Goal: Task Accomplishment & Management: Use online tool/utility

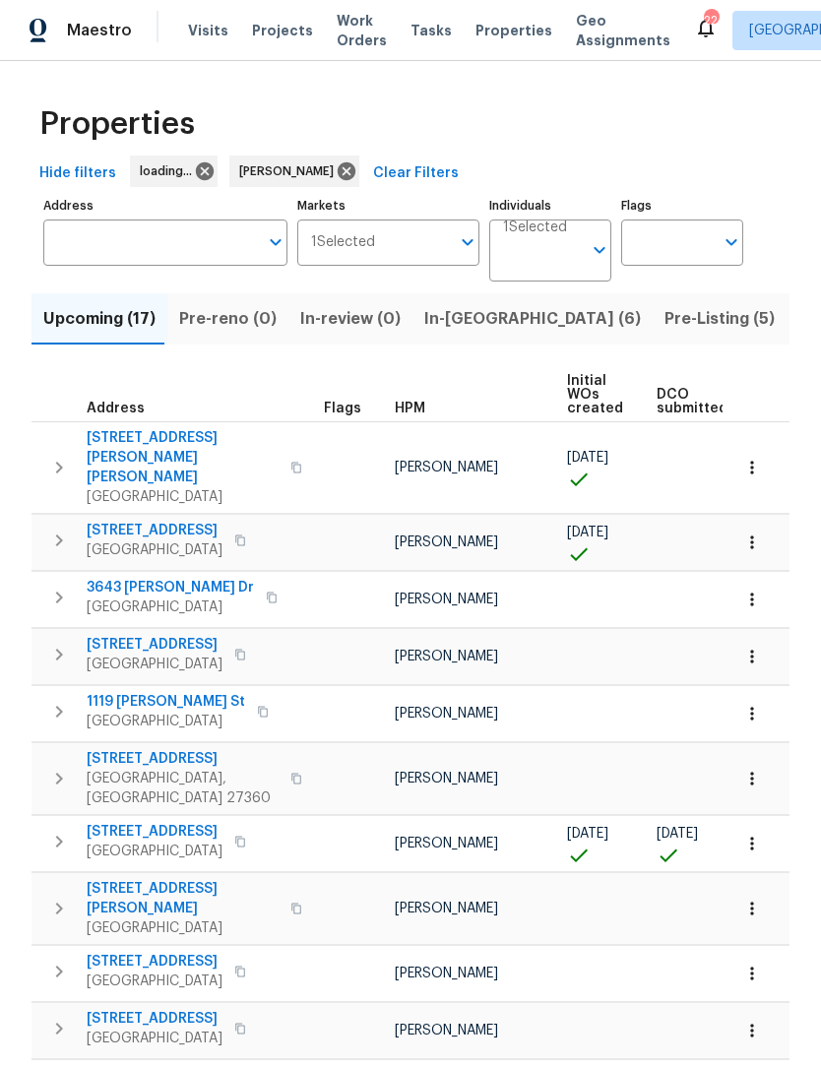
scroll to position [1, 0]
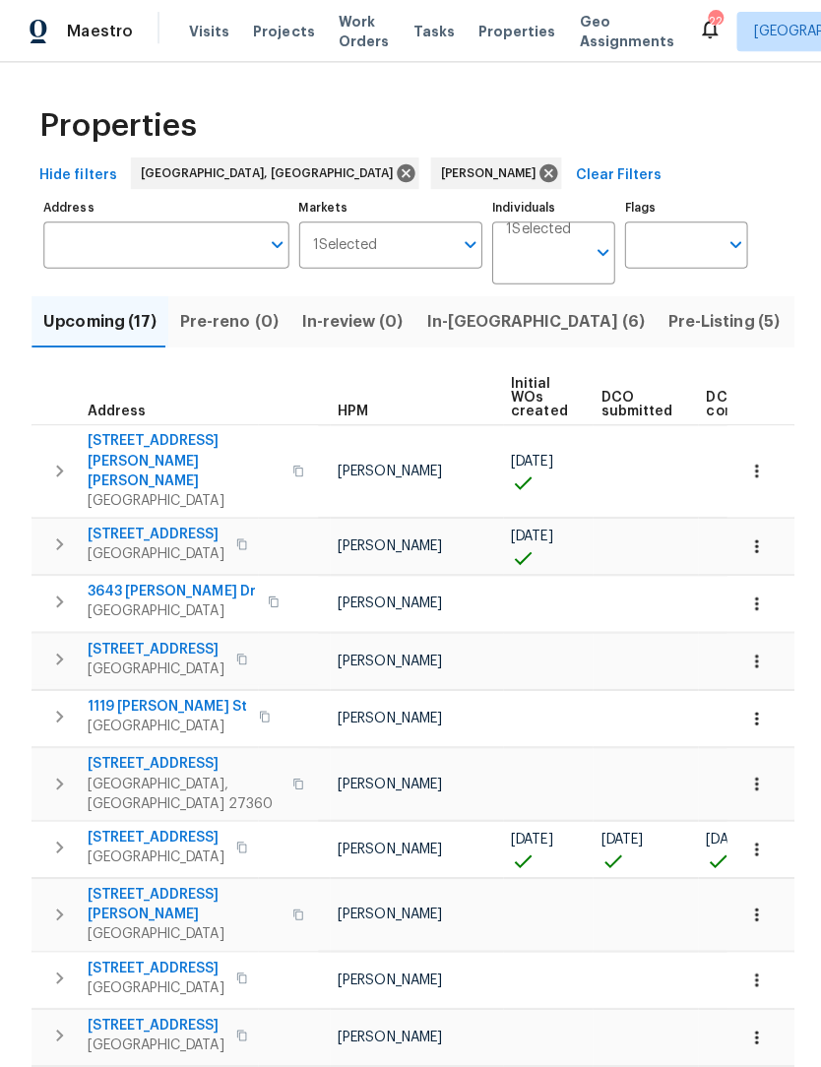
scroll to position [0, 78]
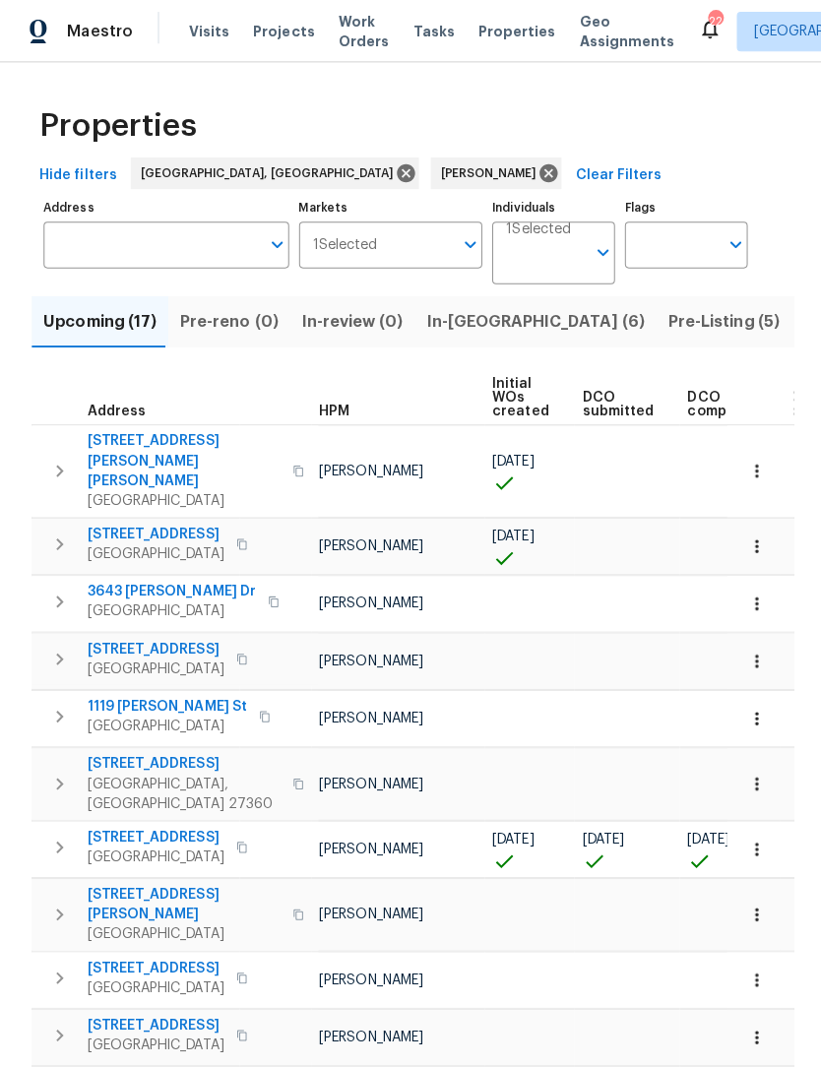
click at [665, 334] on span "Pre-Listing (5)" at bounding box center [720, 320] width 110 height 28
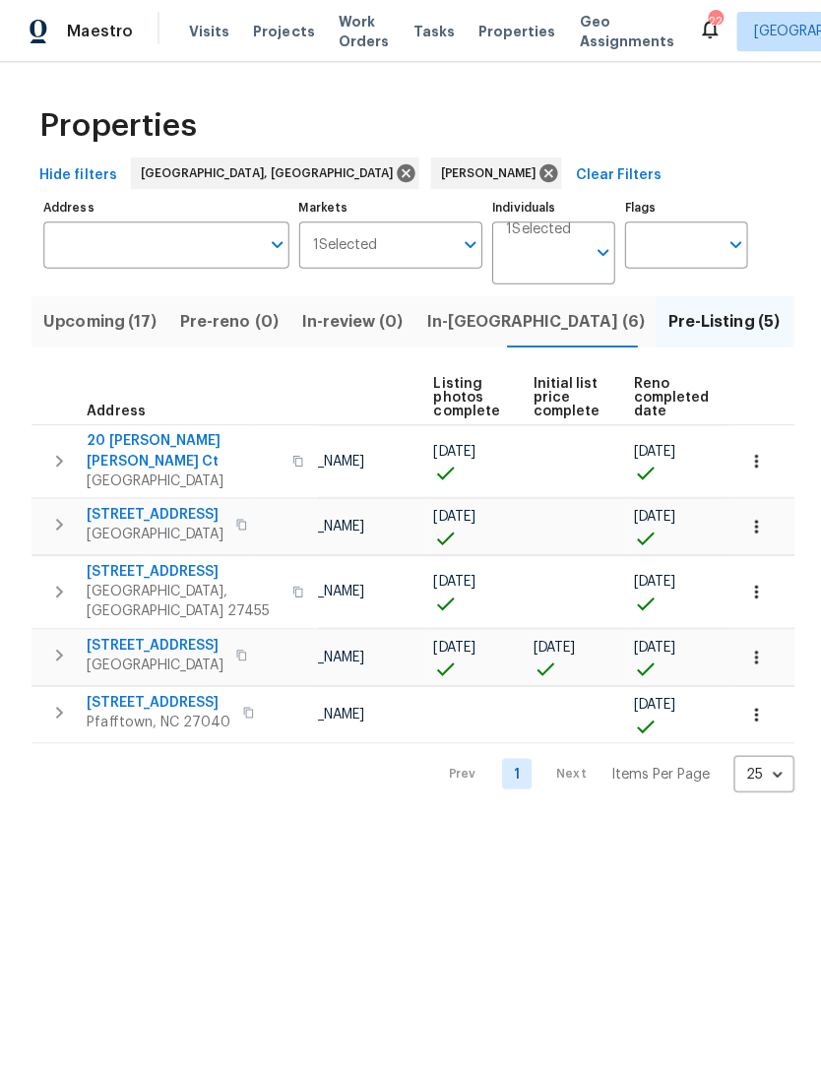
scroll to position [0, 166]
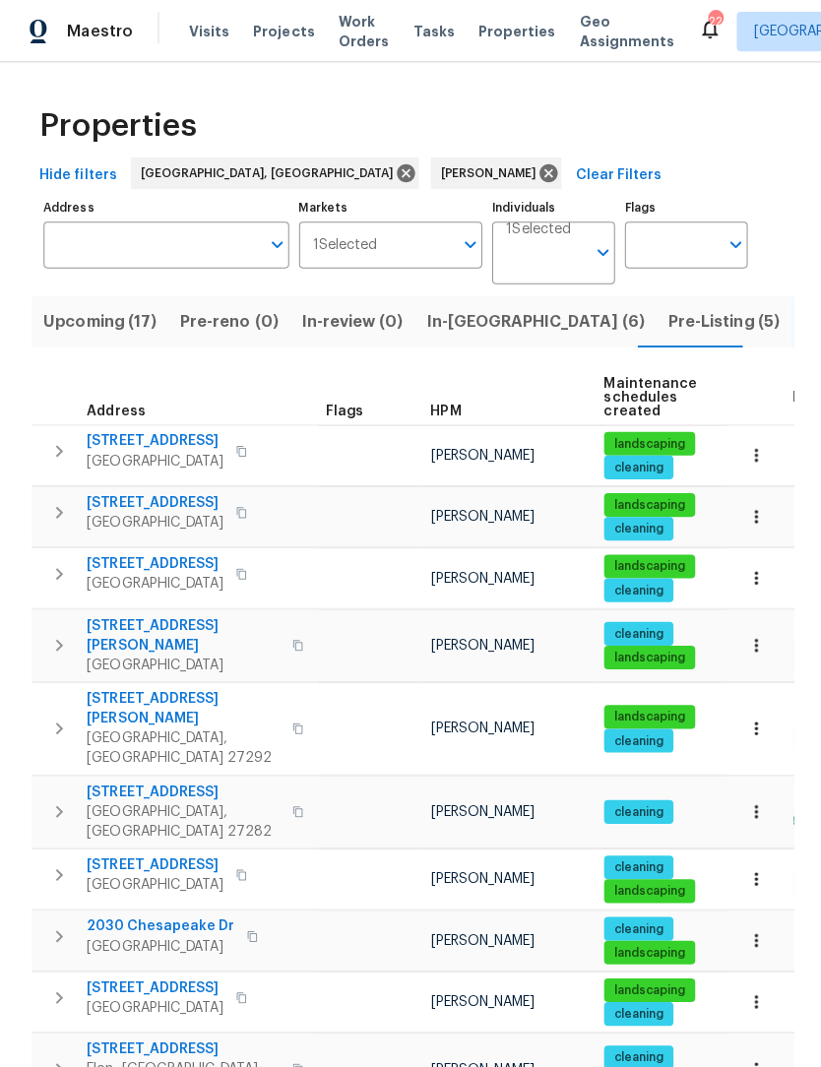
click at [462, 322] on span "In-reno (6)" at bounding box center [532, 320] width 217 height 28
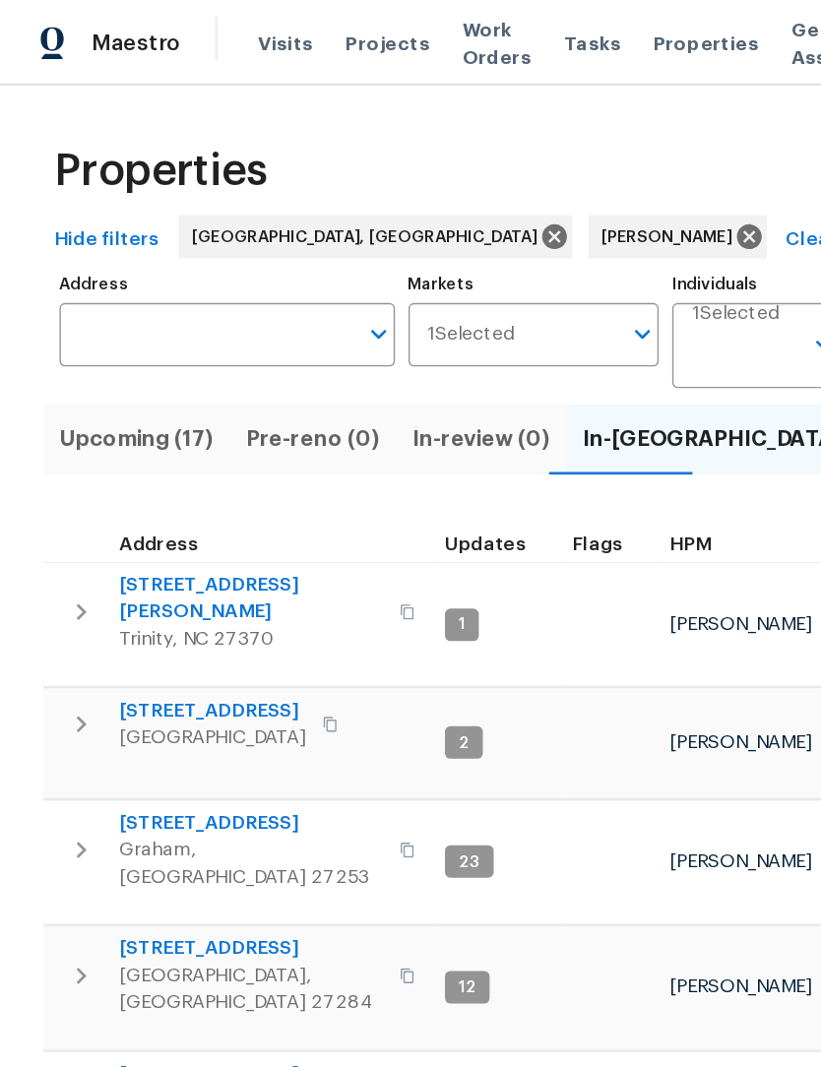
click at [104, 309] on span "Upcoming (17)" at bounding box center [99, 320] width 112 height 28
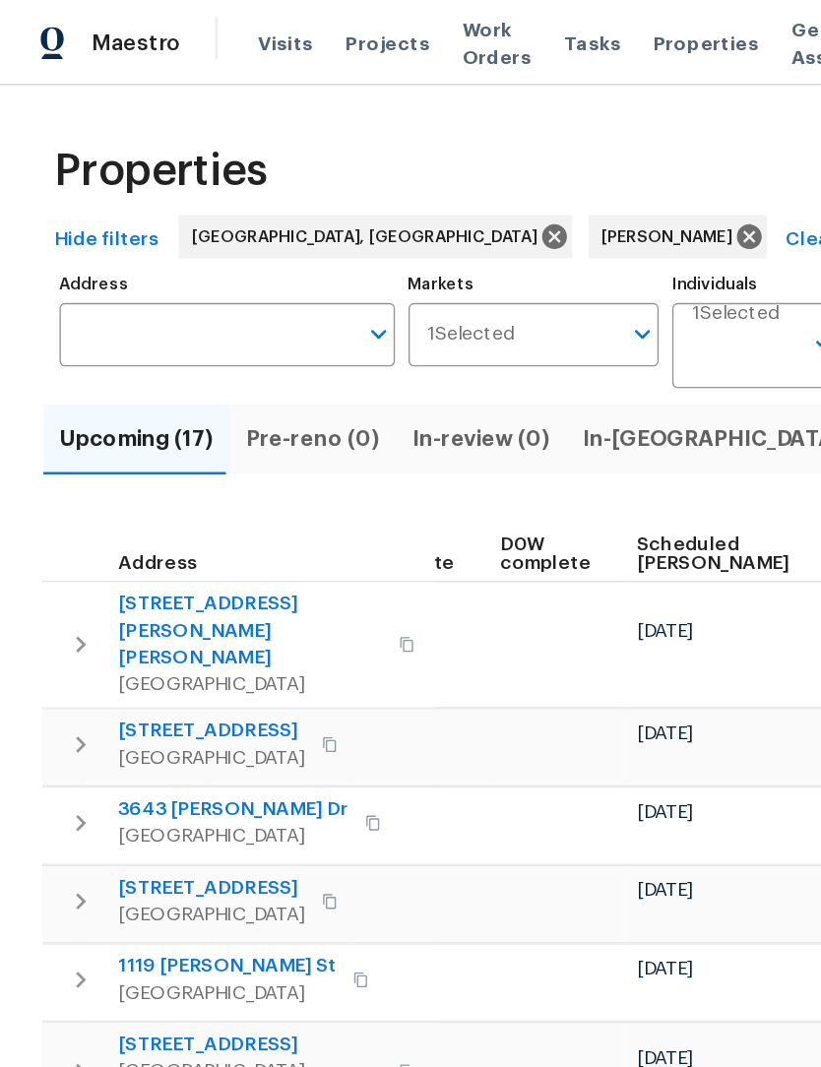
scroll to position [0, 495]
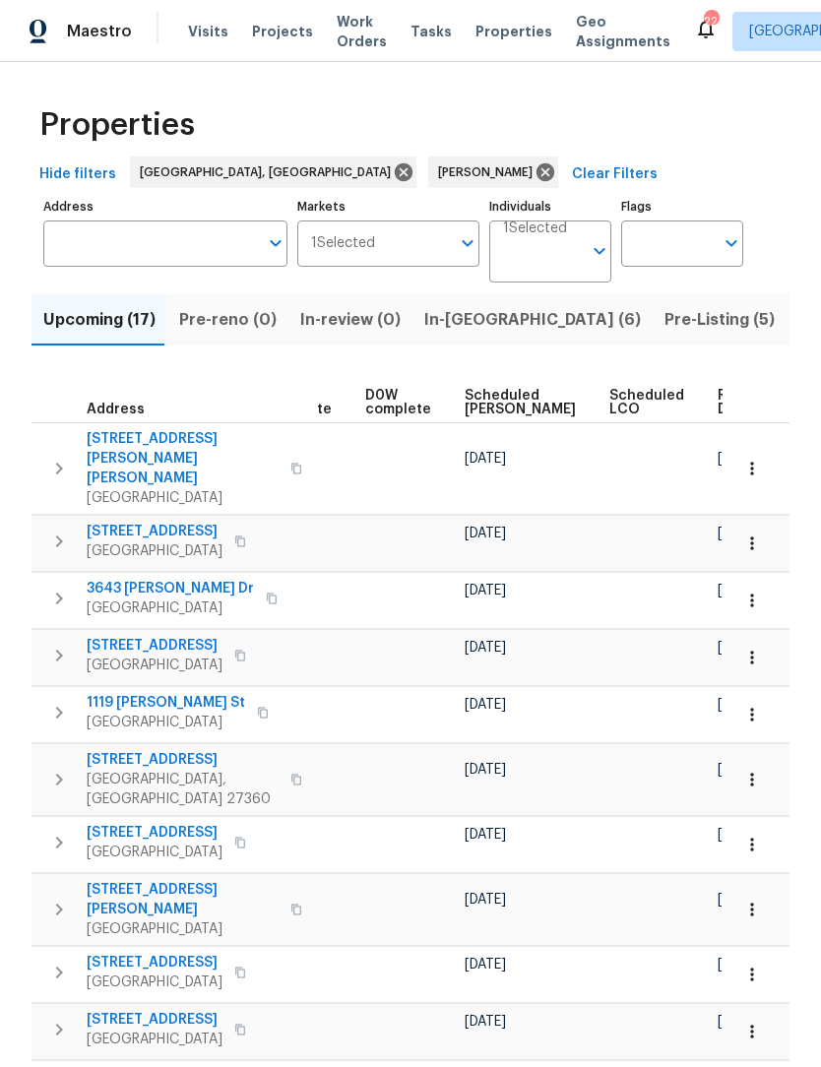
click at [718, 405] on span "Ready Date" at bounding box center [739, 403] width 43 height 28
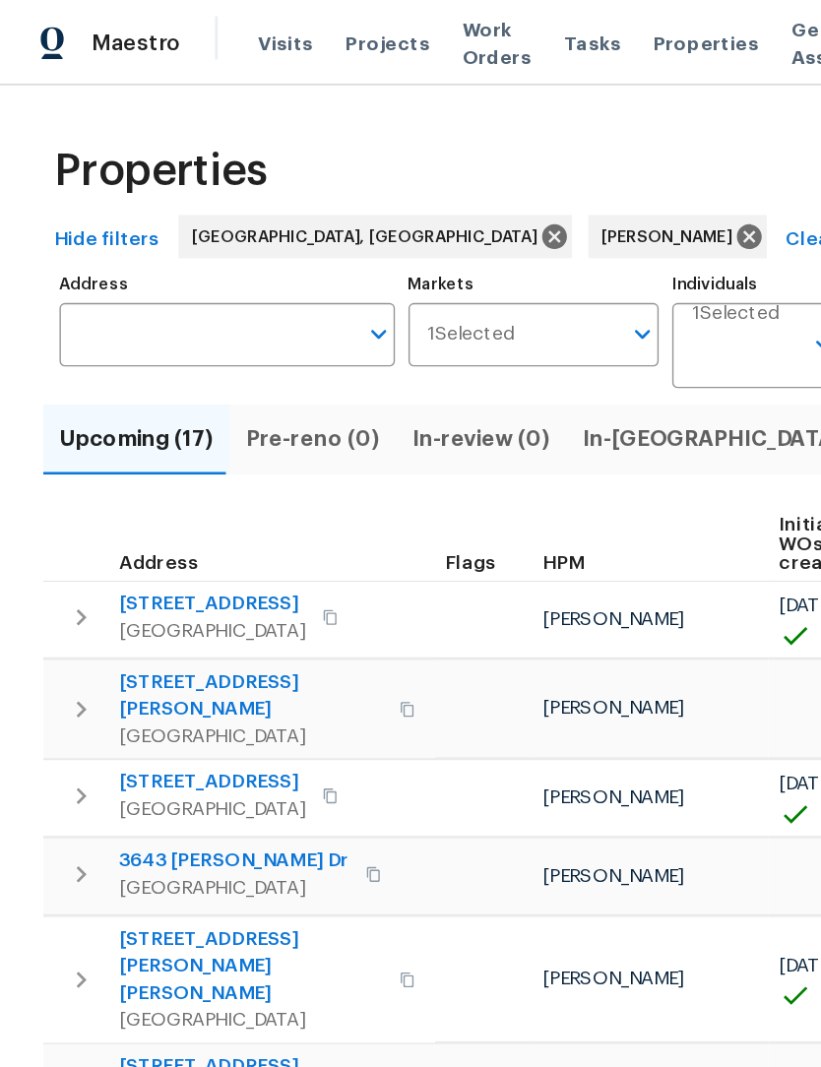
click at [460, 318] on span "In-reno (6)" at bounding box center [532, 320] width 217 height 28
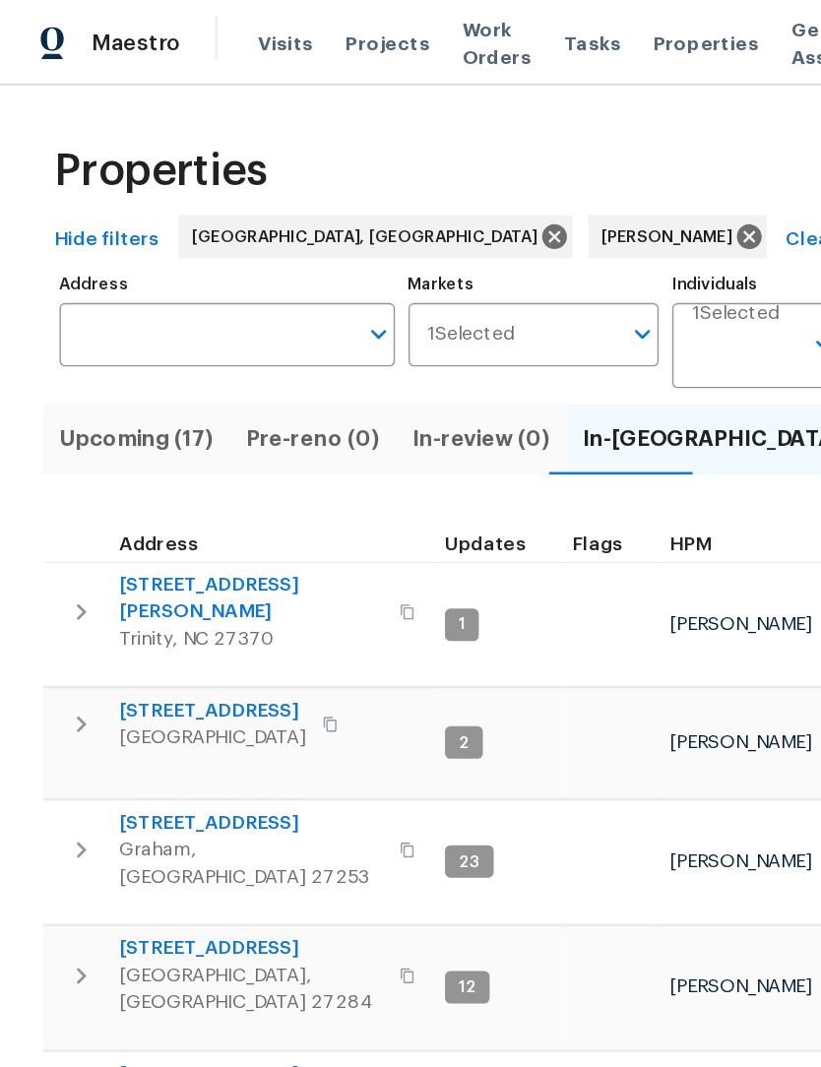
scroll to position [16, 0]
click at [165, 891] on span "4601 Oak Ridge Dr" at bounding box center [155, 901] width 136 height 20
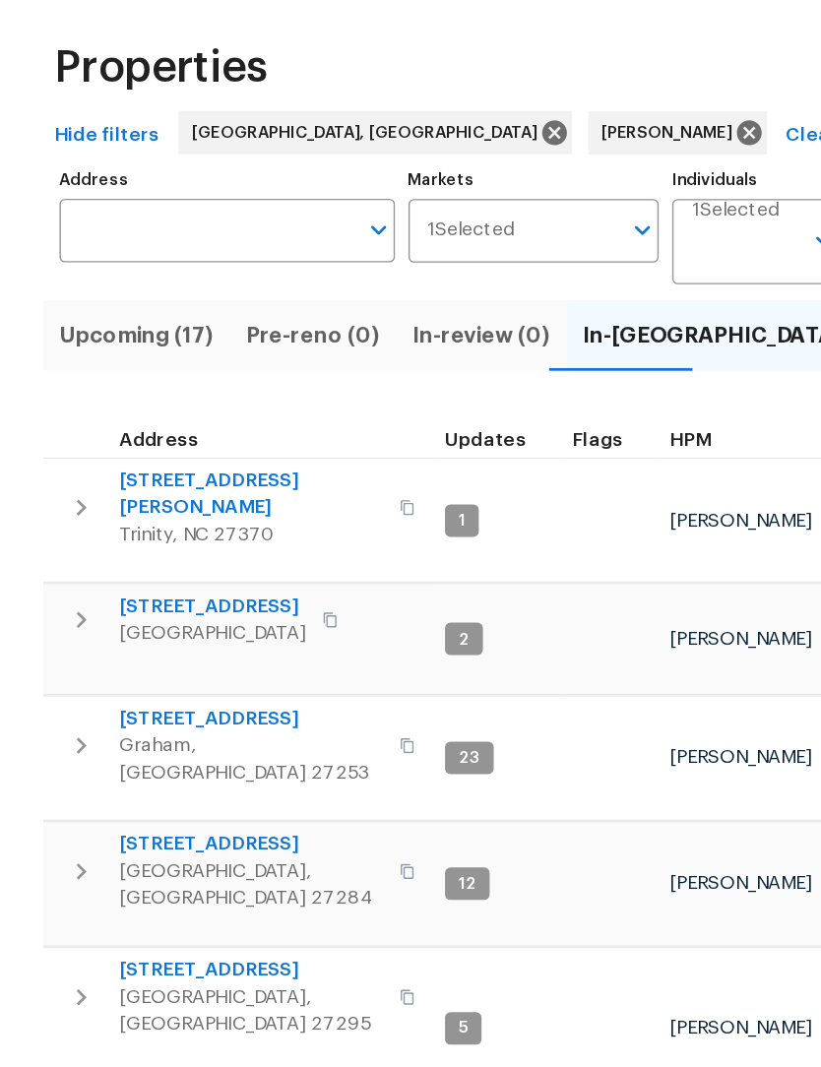
scroll to position [0, 0]
click at [104, 306] on span "Upcoming (17)" at bounding box center [99, 320] width 112 height 28
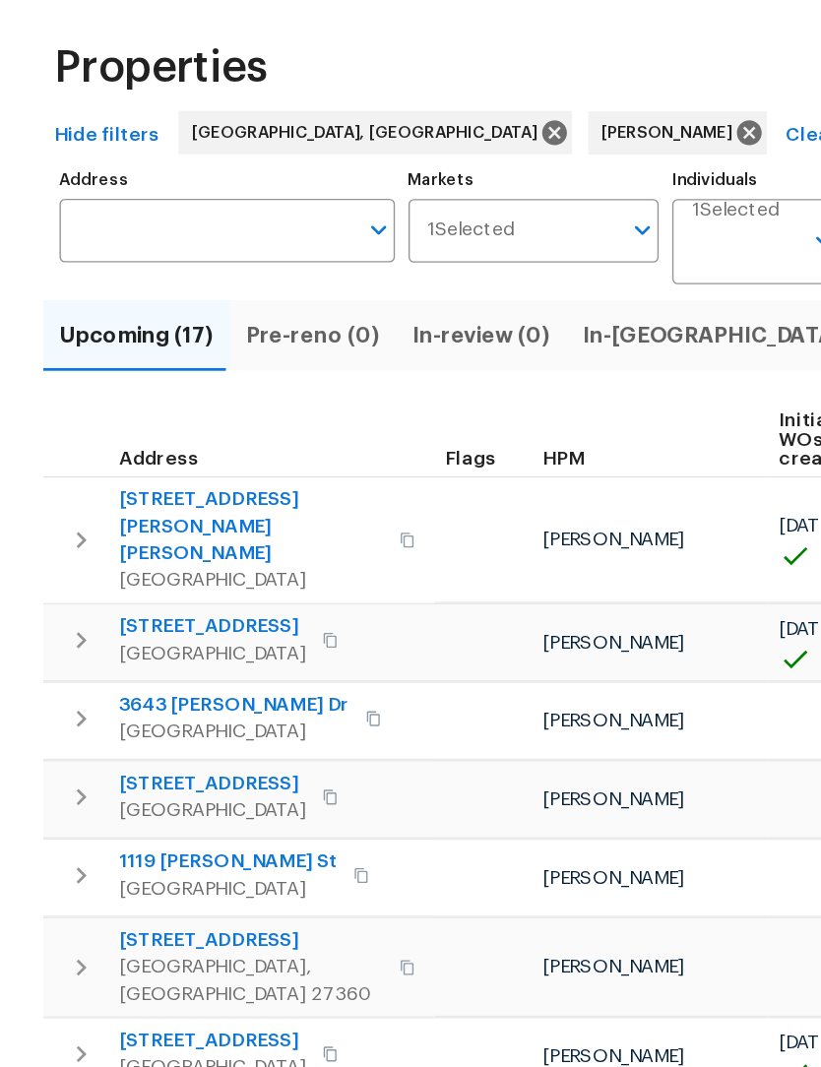
click at [440, 306] on span "In-reno (6)" at bounding box center [532, 320] width 217 height 28
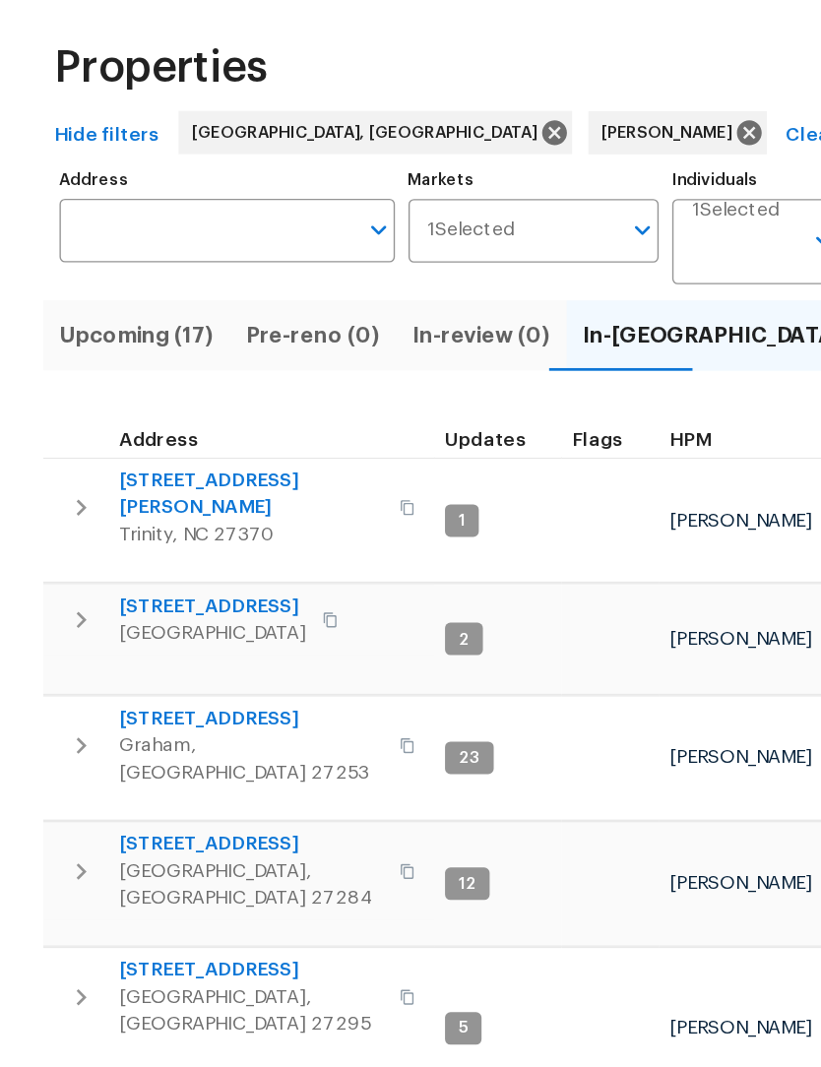
scroll to position [2, 2]
click at [134, 415] on span "2286 Lynn Cir E" at bounding box center [183, 434] width 192 height 39
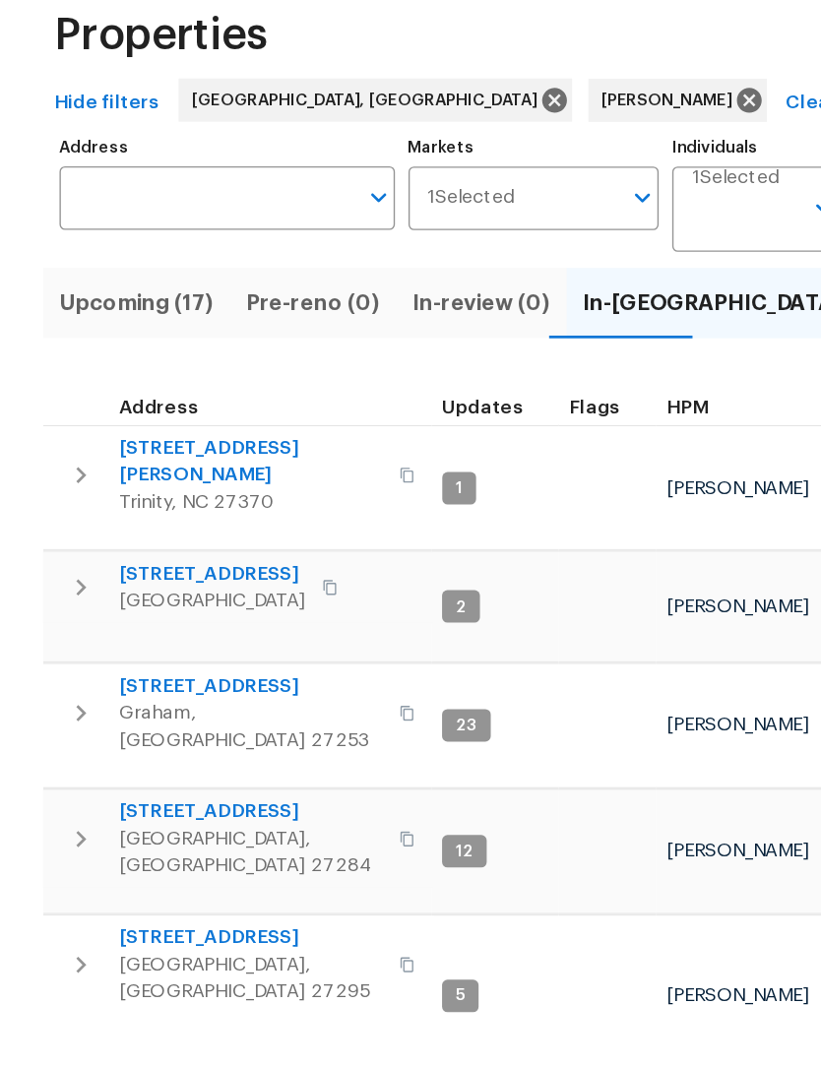
click at [180, 507] on span "6010 Morganshire Dr" at bounding box center [155, 517] width 136 height 20
click at [117, 306] on span "Upcoming (17)" at bounding box center [99, 320] width 112 height 28
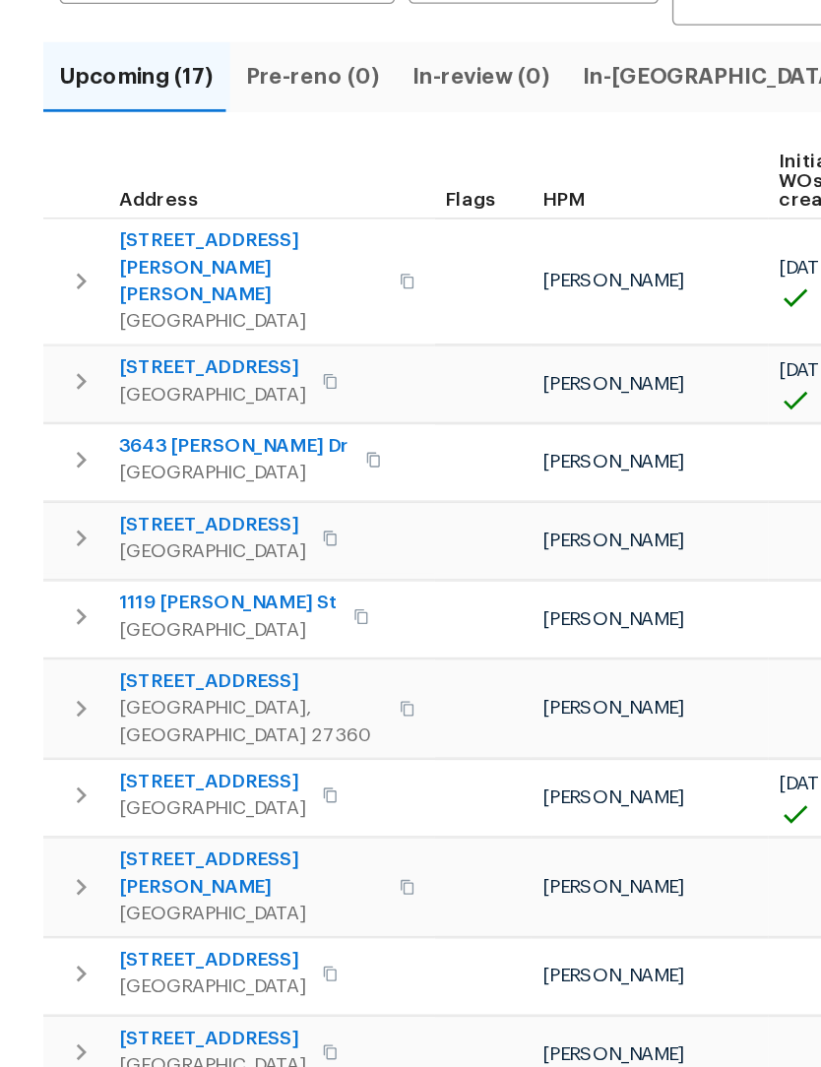
scroll to position [197, 0]
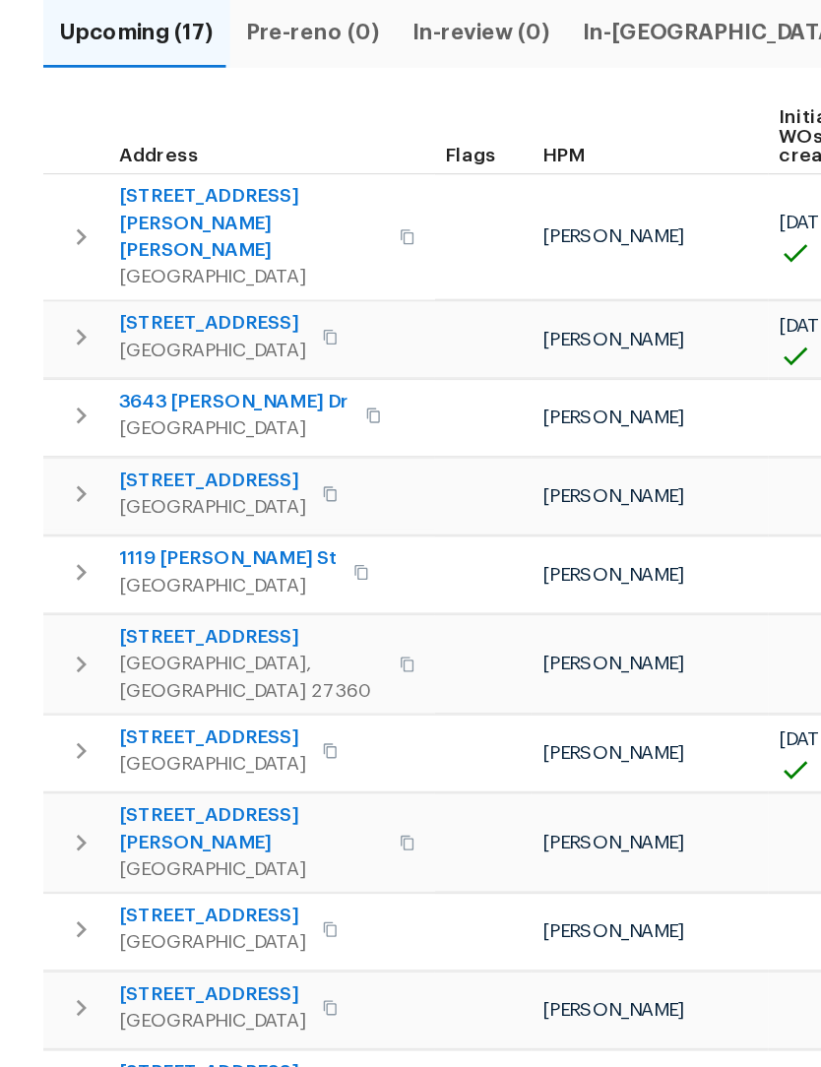
click at [164, 626] on span "5194 Ashgrove Dr" at bounding box center [155, 636] width 136 height 20
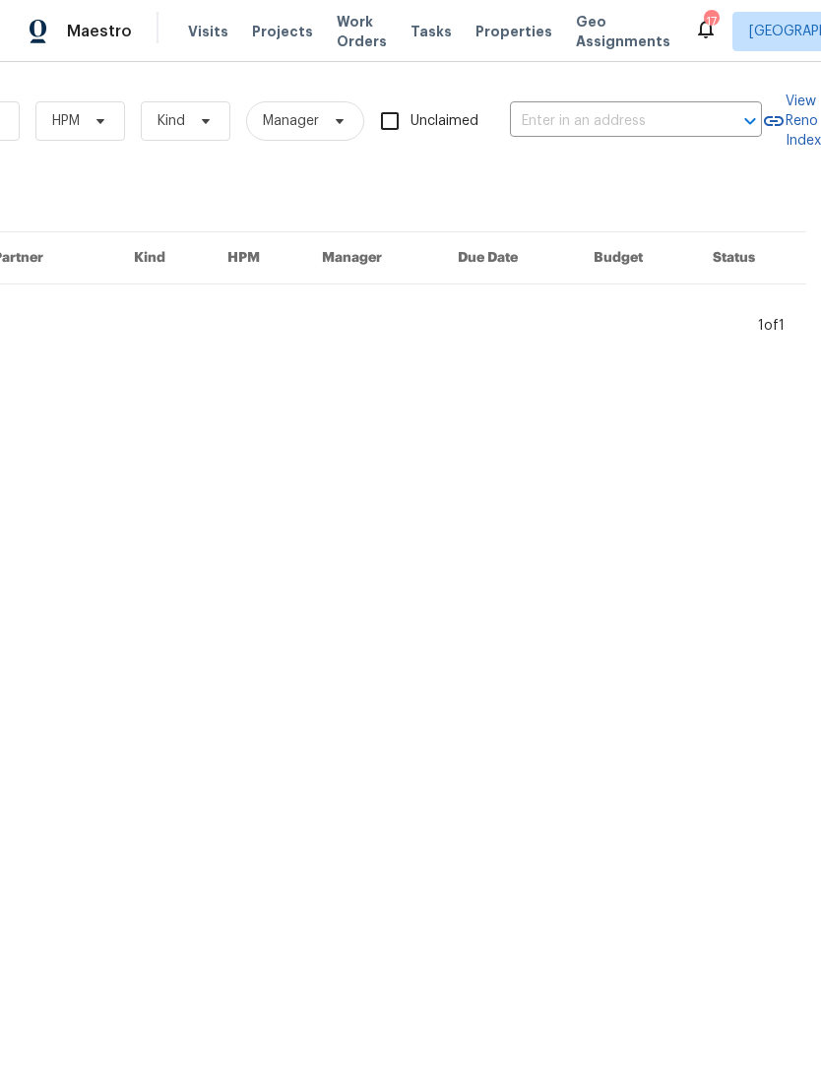
scroll to position [0, 324]
click at [576, 116] on input "text" at bounding box center [608, 121] width 197 height 31
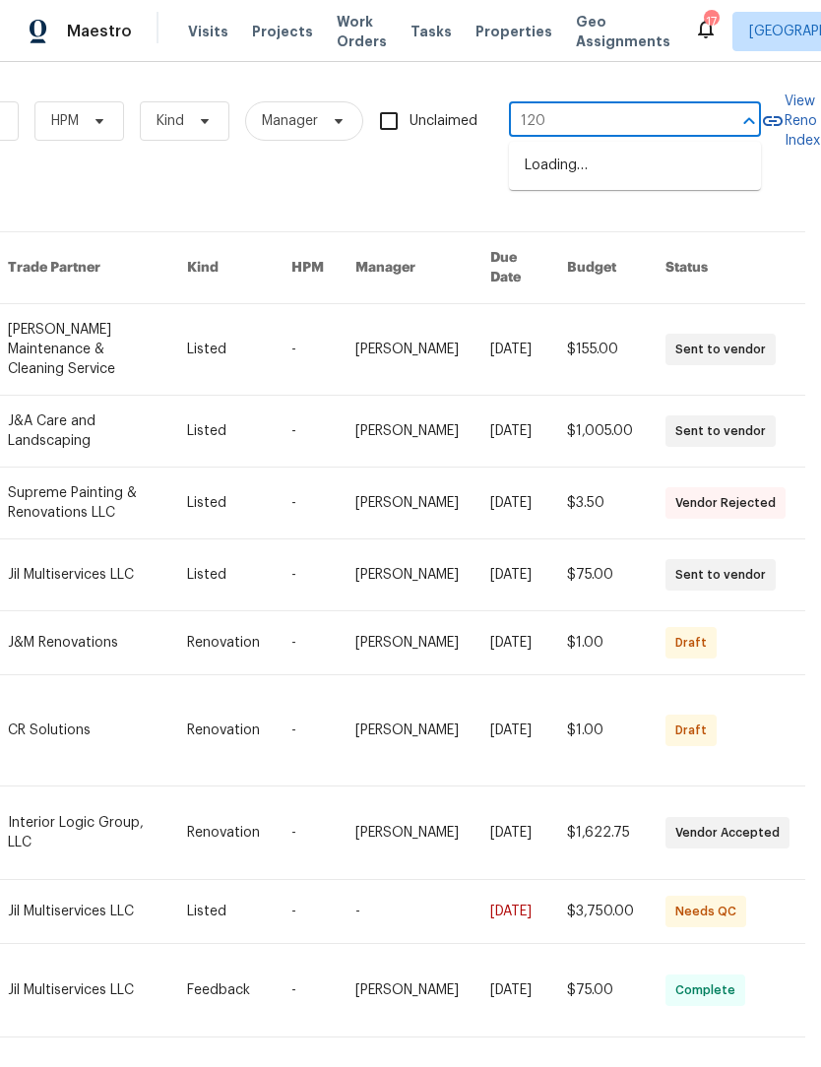
type input "1200"
click at [612, 182] on li "1200 Salem Crossing Rd, Kernersville, NC 27284" at bounding box center [635, 166] width 252 height 32
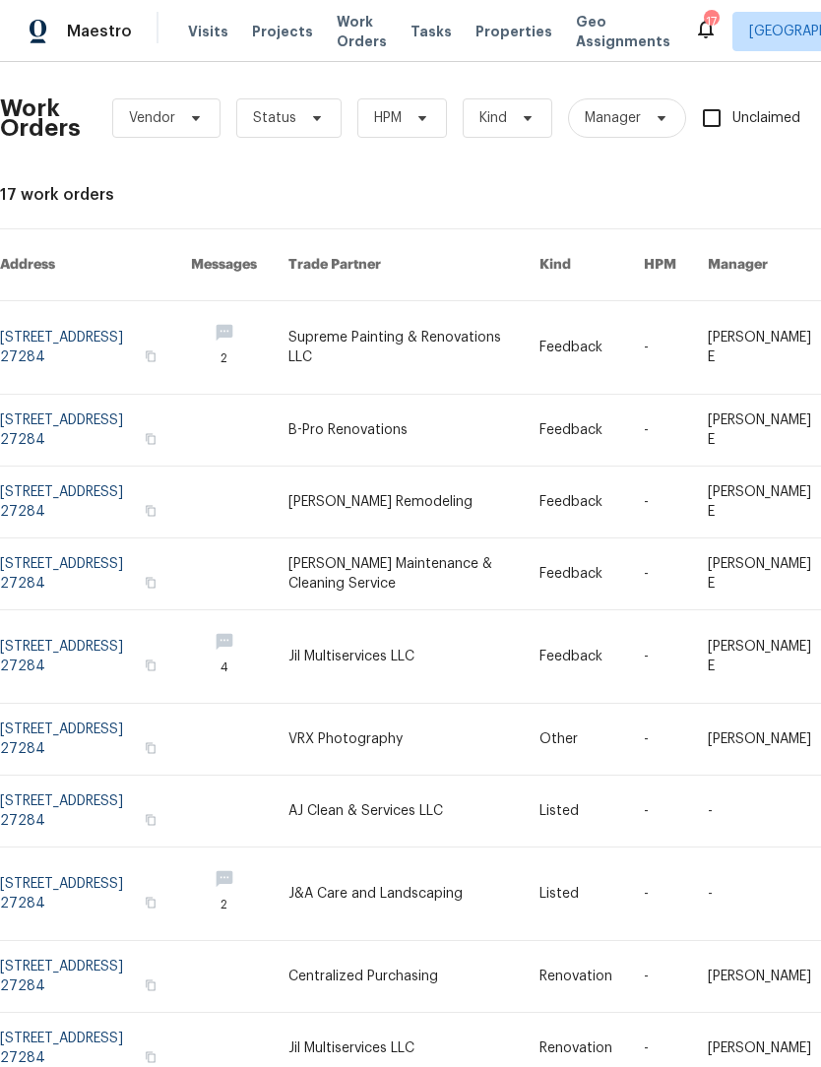
scroll to position [3, 0]
click at [69, 334] on link at bounding box center [95, 347] width 191 height 93
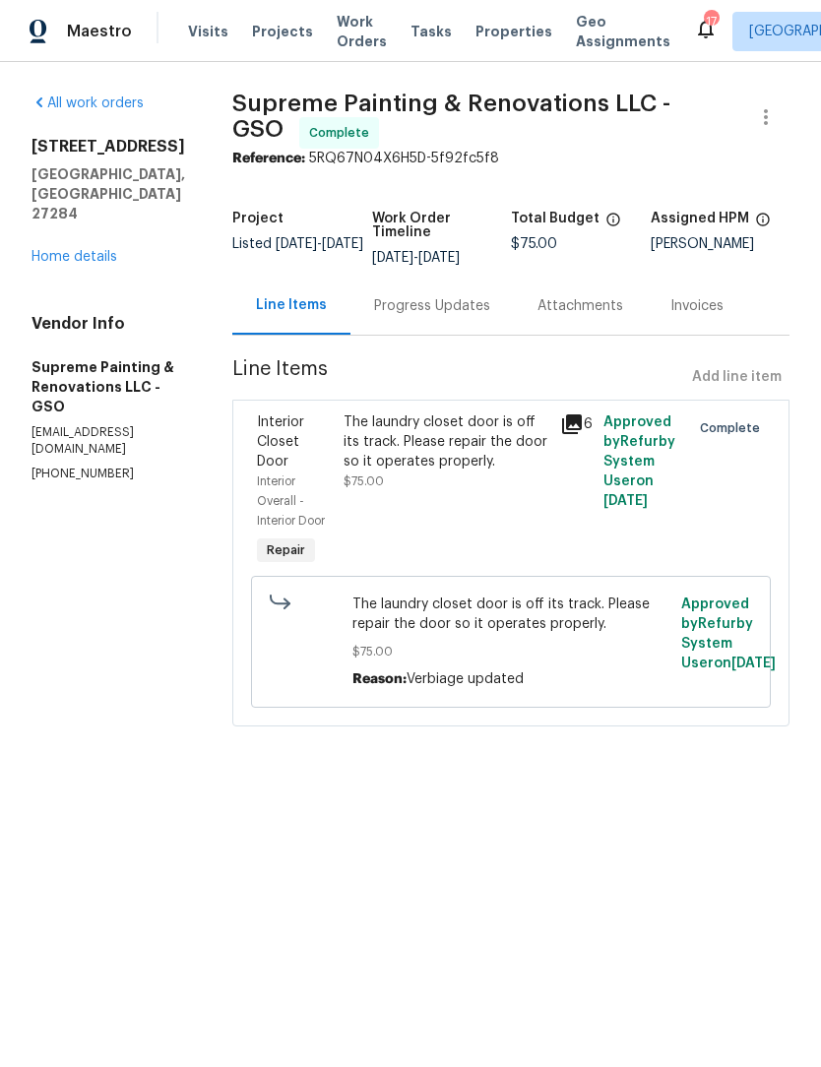
click at [81, 235] on div "All work orders 1200 Salem Crossing Rd Kernersville, NC 27284 Home details Vend…" at bounding box center [109, 288] width 154 height 389
click at [74, 250] on link "Home details" at bounding box center [75, 257] width 86 height 14
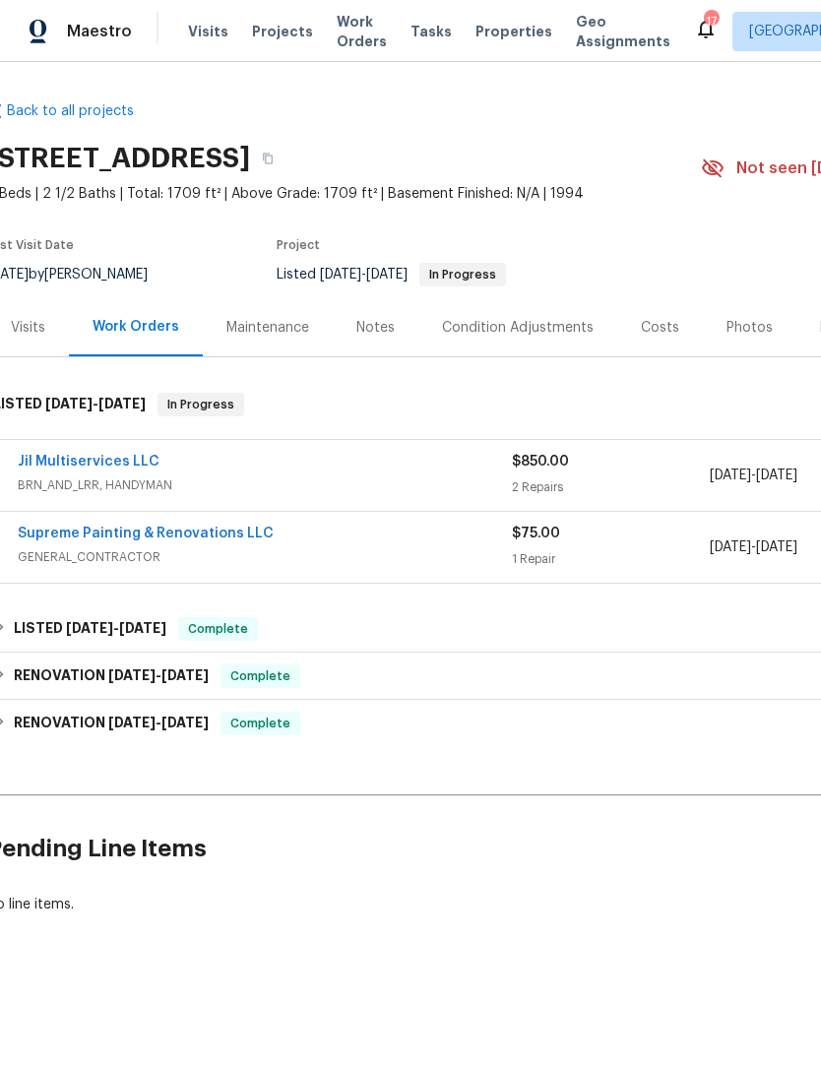
scroll to position [0, 6]
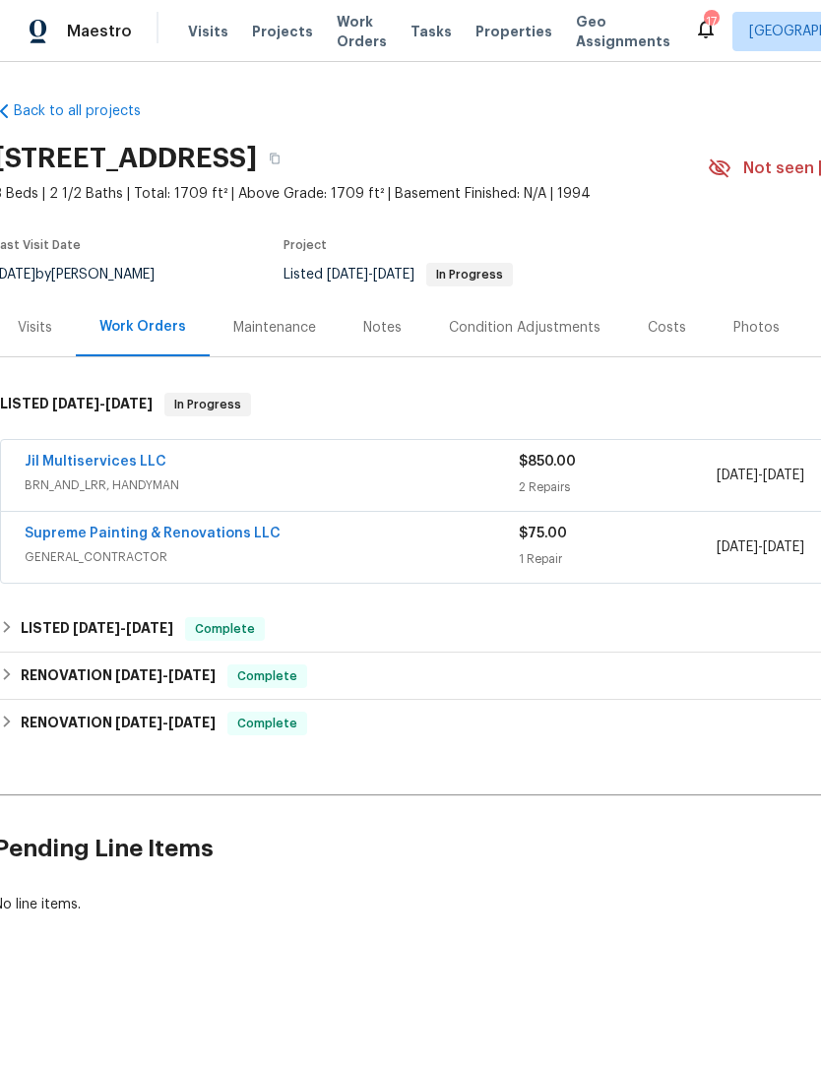
click at [96, 467] on link "Jil Multiservices LLC" at bounding box center [96, 462] width 142 height 14
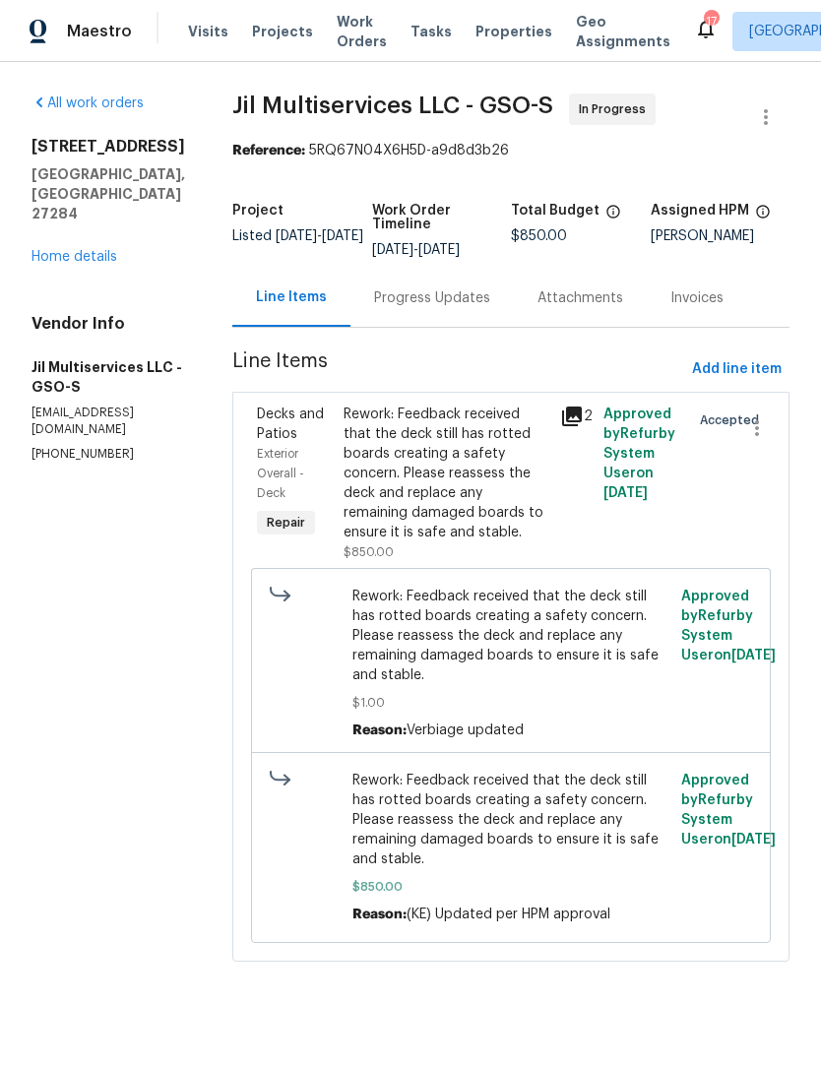
click at [519, 818] on span "Rework: Feedback received that the deck still has rotted boards creating a safe…" at bounding box center [511, 820] width 318 height 98
click at [554, 809] on span "Rework: Feedback received that the deck still has rotted boards creating a safe…" at bounding box center [511, 820] width 318 height 98
click at [477, 497] on div "Rework: Feedback received that the deck still has rotted boards creating a safe…" at bounding box center [446, 474] width 205 height 138
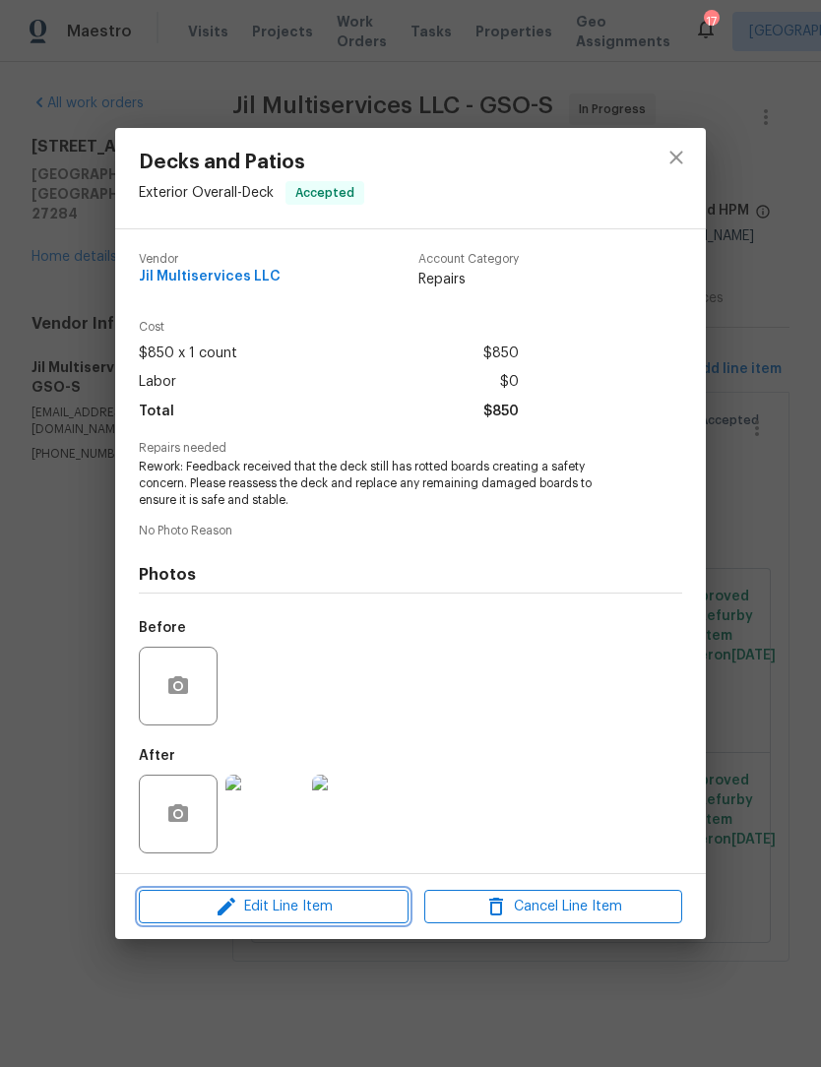
click at [350, 917] on span "Edit Line Item" at bounding box center [274, 907] width 258 height 25
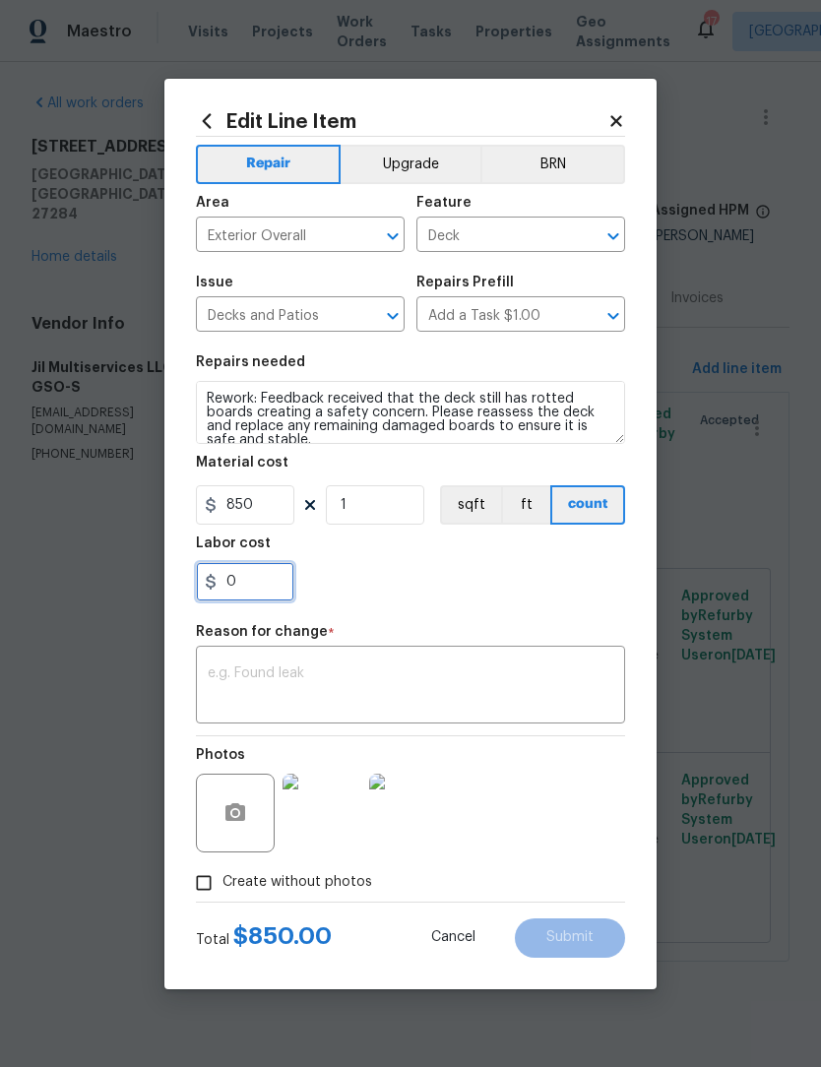
click at [271, 583] on input "0" at bounding box center [245, 581] width 98 height 39
type input "150"
click at [263, 667] on textarea at bounding box center [411, 686] width 406 height 41
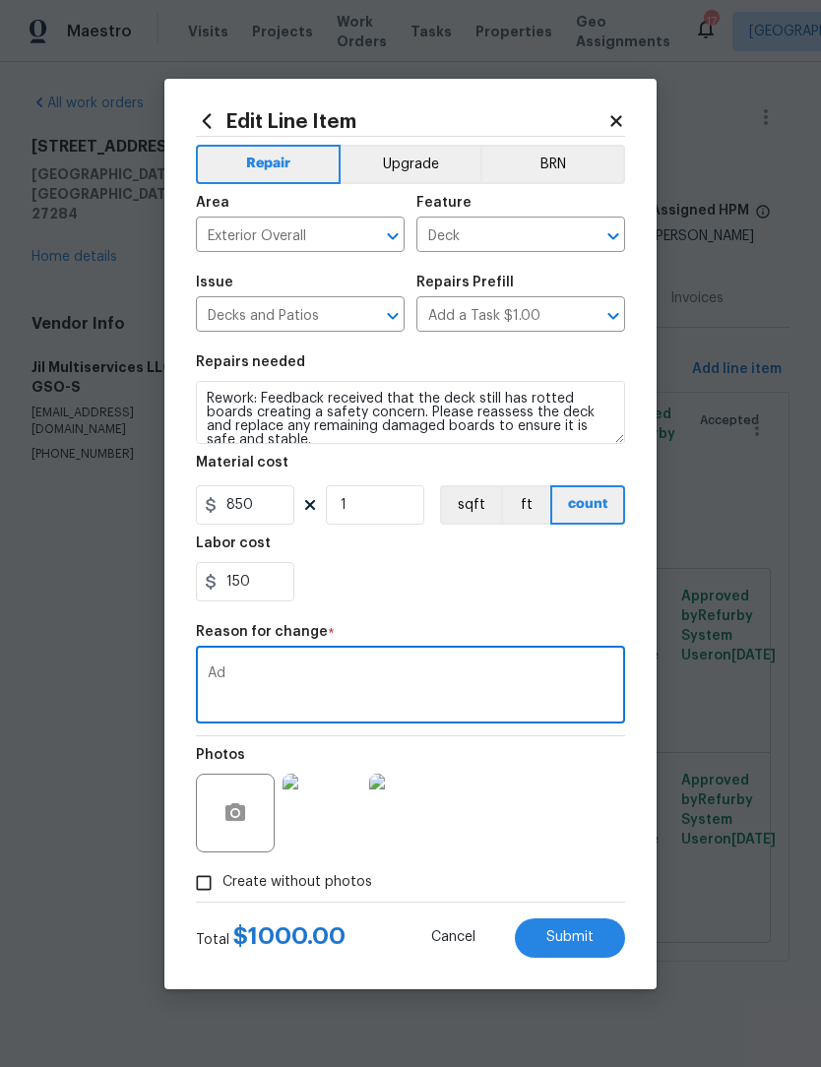
type textarea "A"
click at [325, 674] on textarea "Price of lumber is. Expensive." at bounding box center [411, 686] width 406 height 41
type textarea "Price of lumber is Expensive."
click at [580, 948] on button "Submit" at bounding box center [570, 937] width 110 height 39
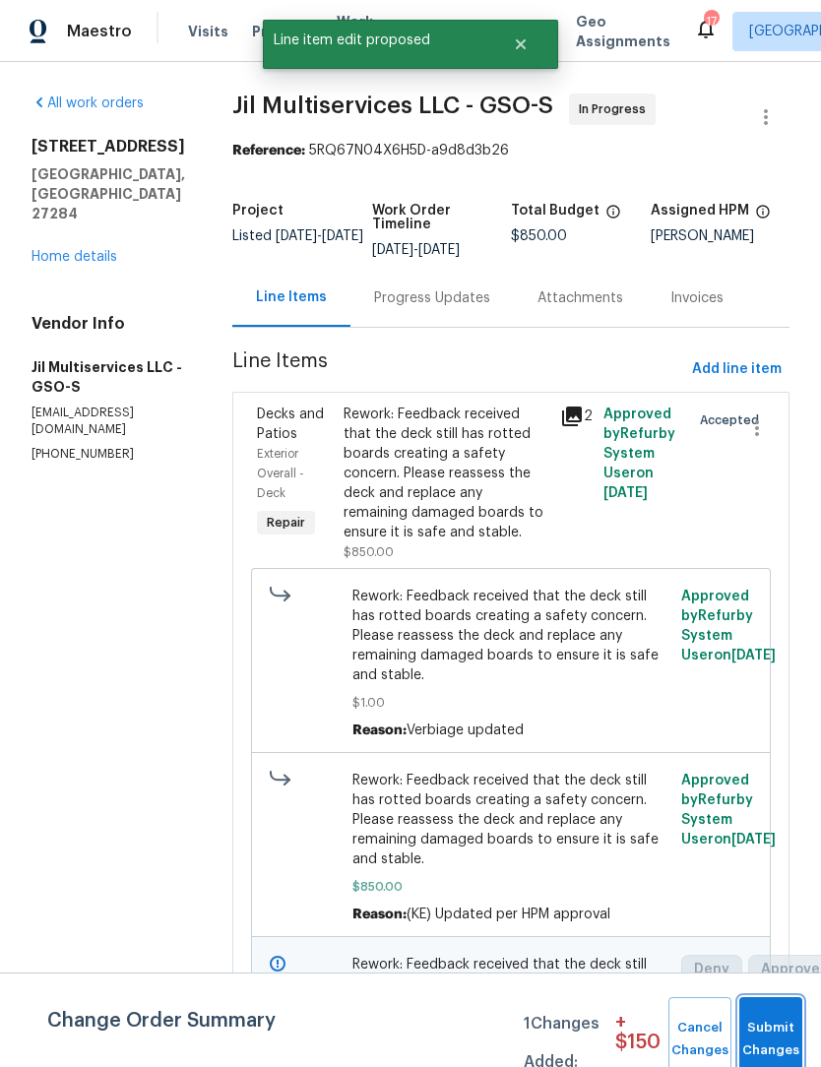
click at [779, 1027] on button "Submit Changes" at bounding box center [770, 1039] width 63 height 85
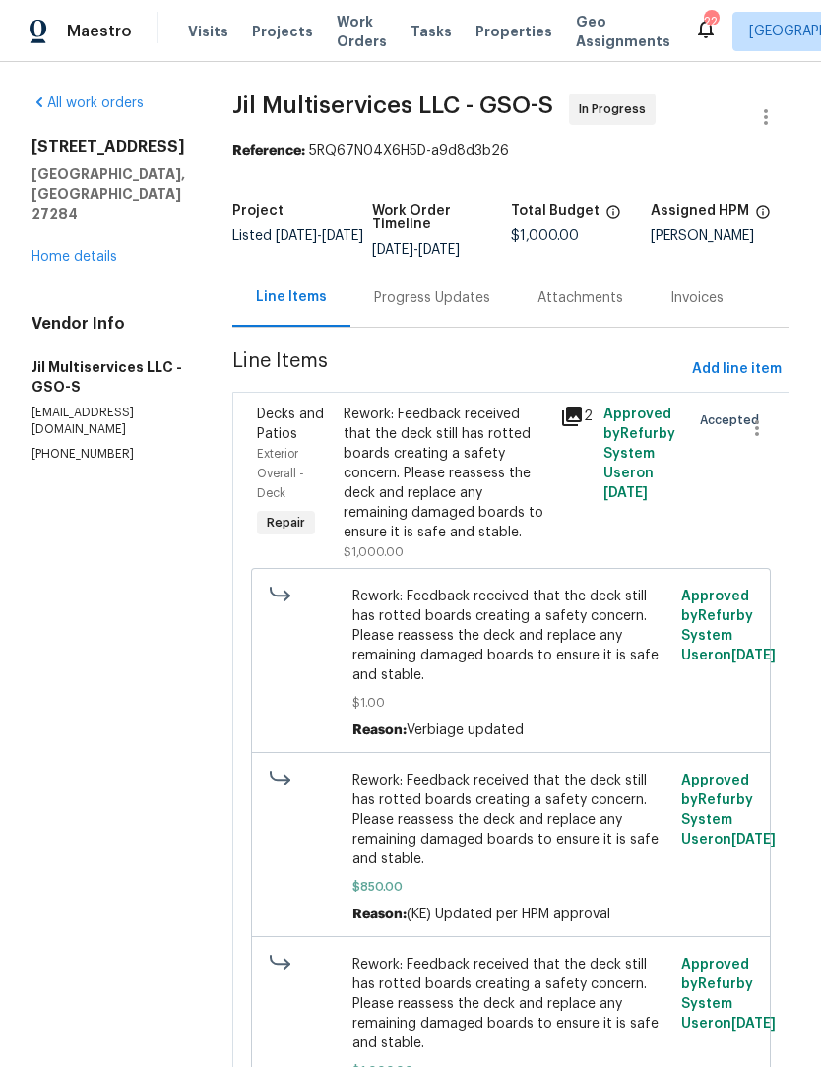
click at [88, 250] on link "Home details" at bounding box center [75, 257] width 86 height 14
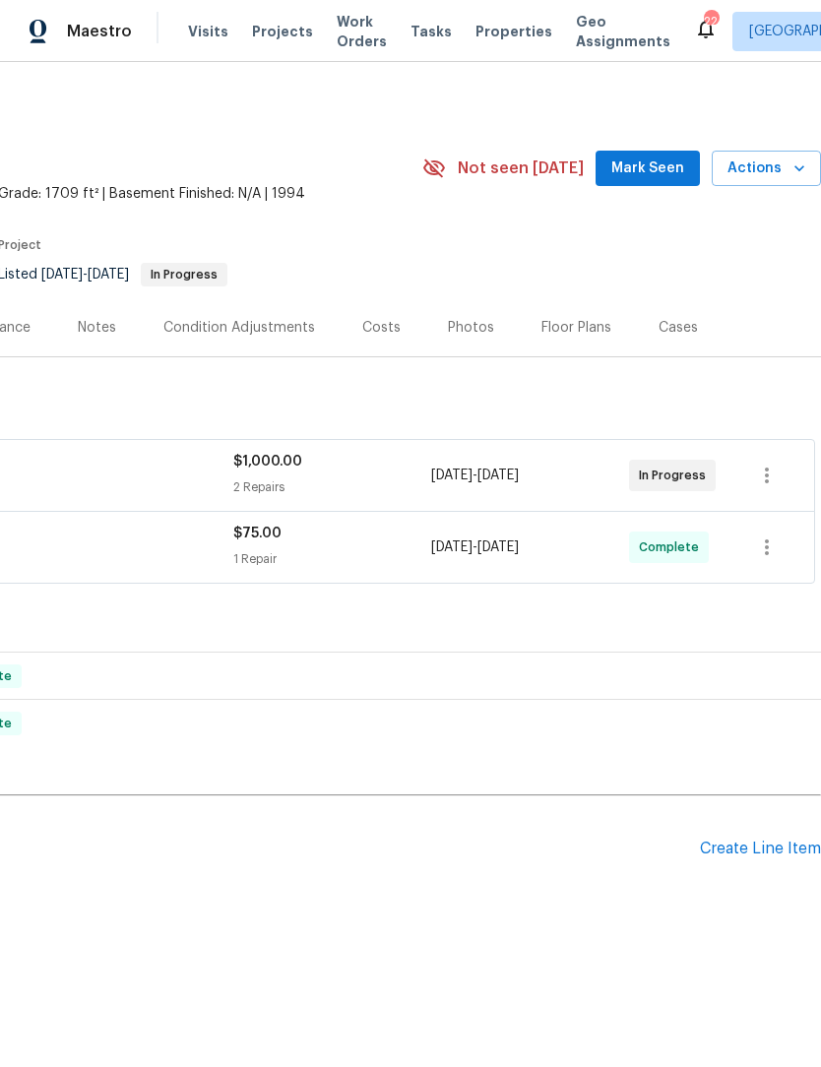
scroll to position [0, 291]
click at [656, 163] on span "Mark Seen" at bounding box center [647, 169] width 73 height 25
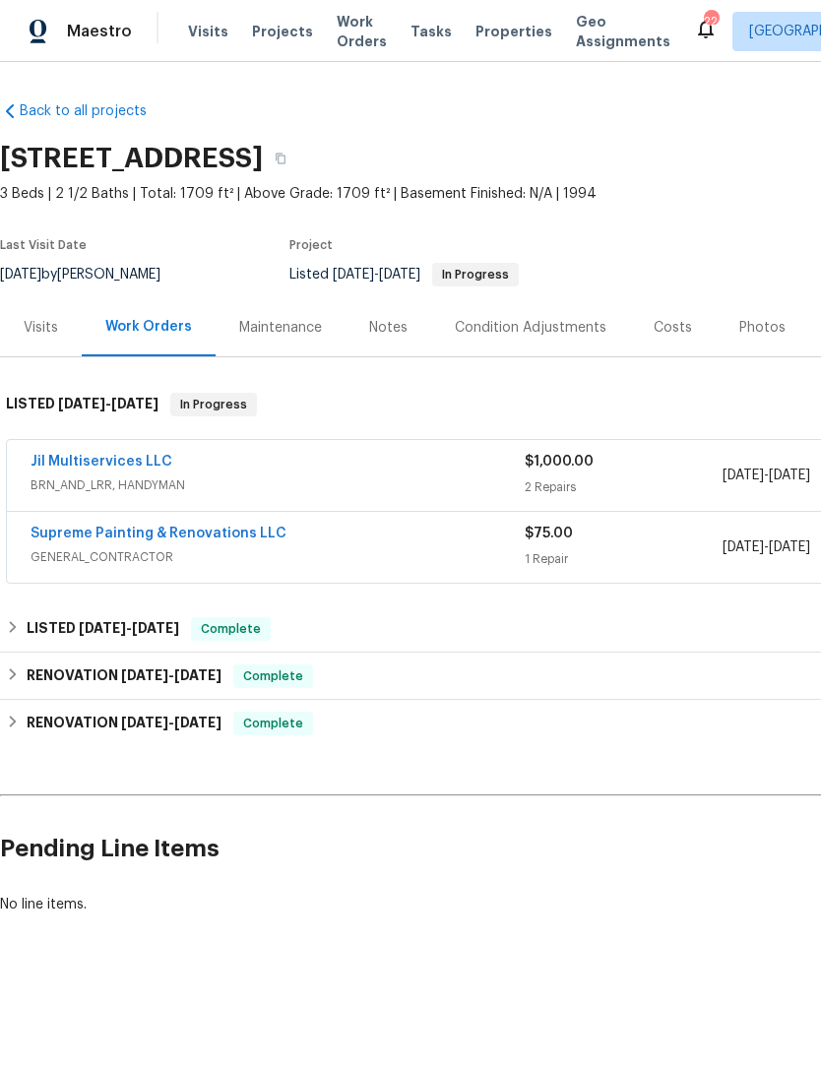
scroll to position [0, 0]
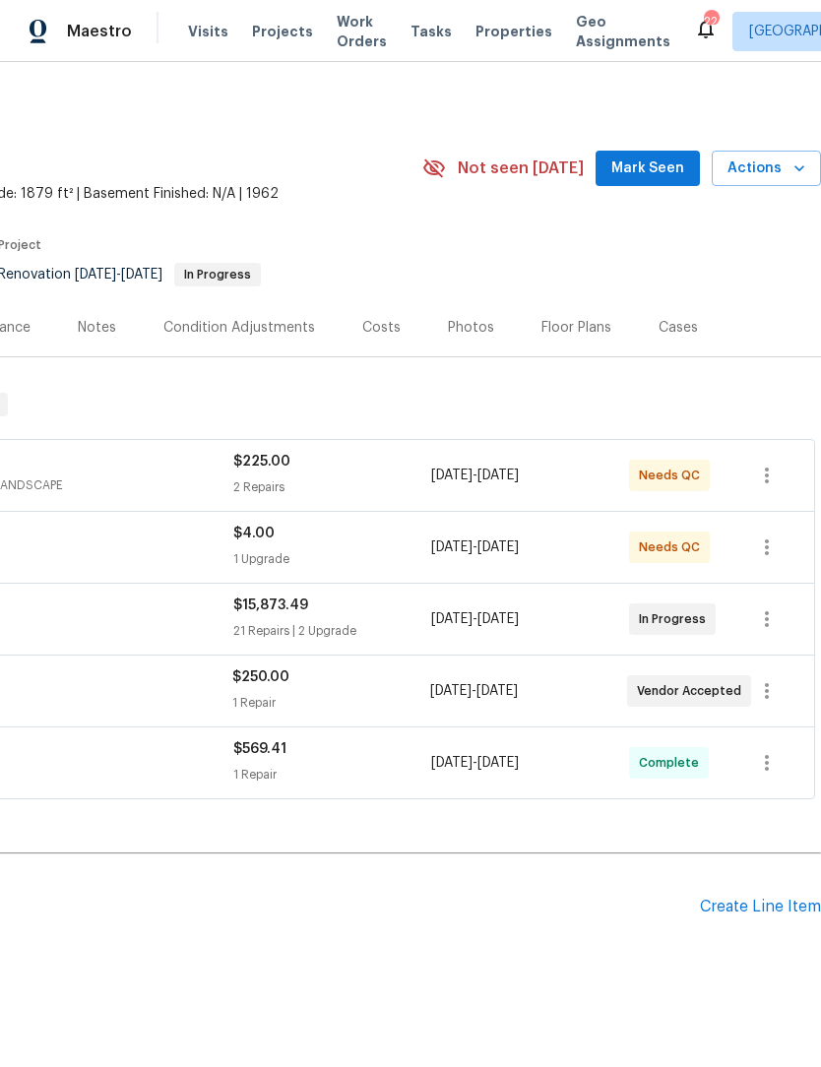
scroll to position [0, 291]
click at [466, 338] on div "Photos" at bounding box center [471, 327] width 94 height 58
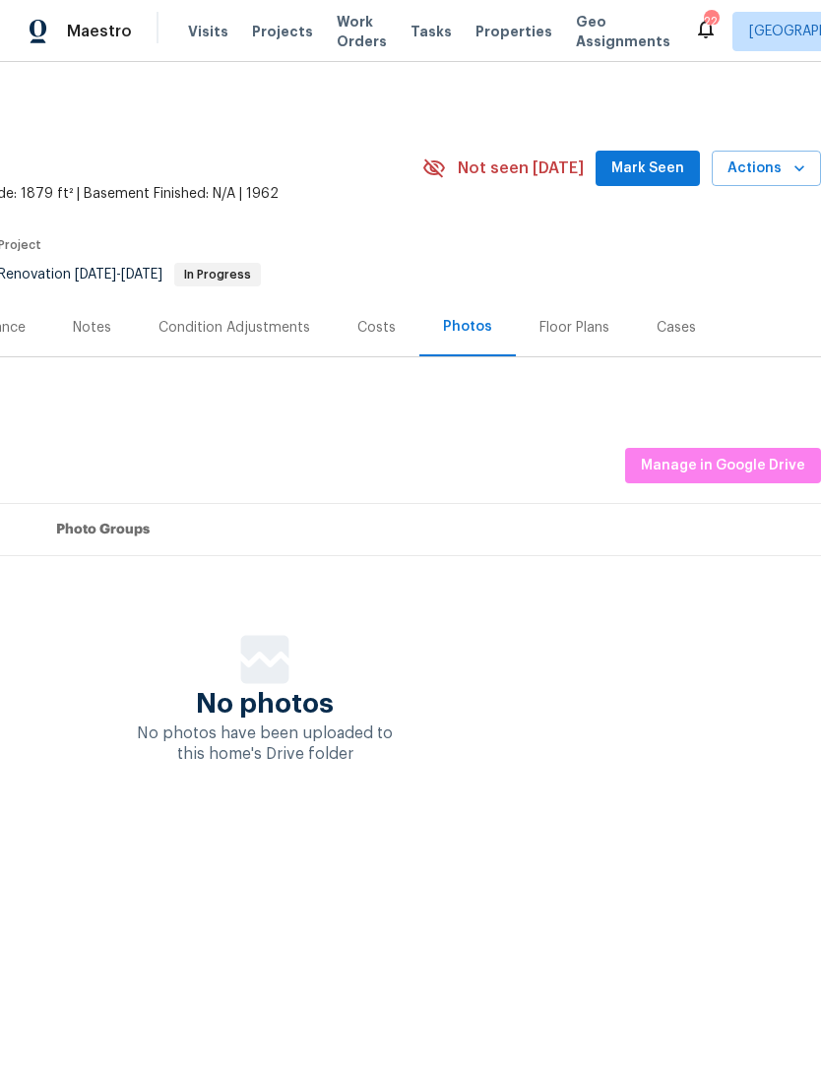
click at [358, 329] on div "Costs" at bounding box center [376, 328] width 38 height 20
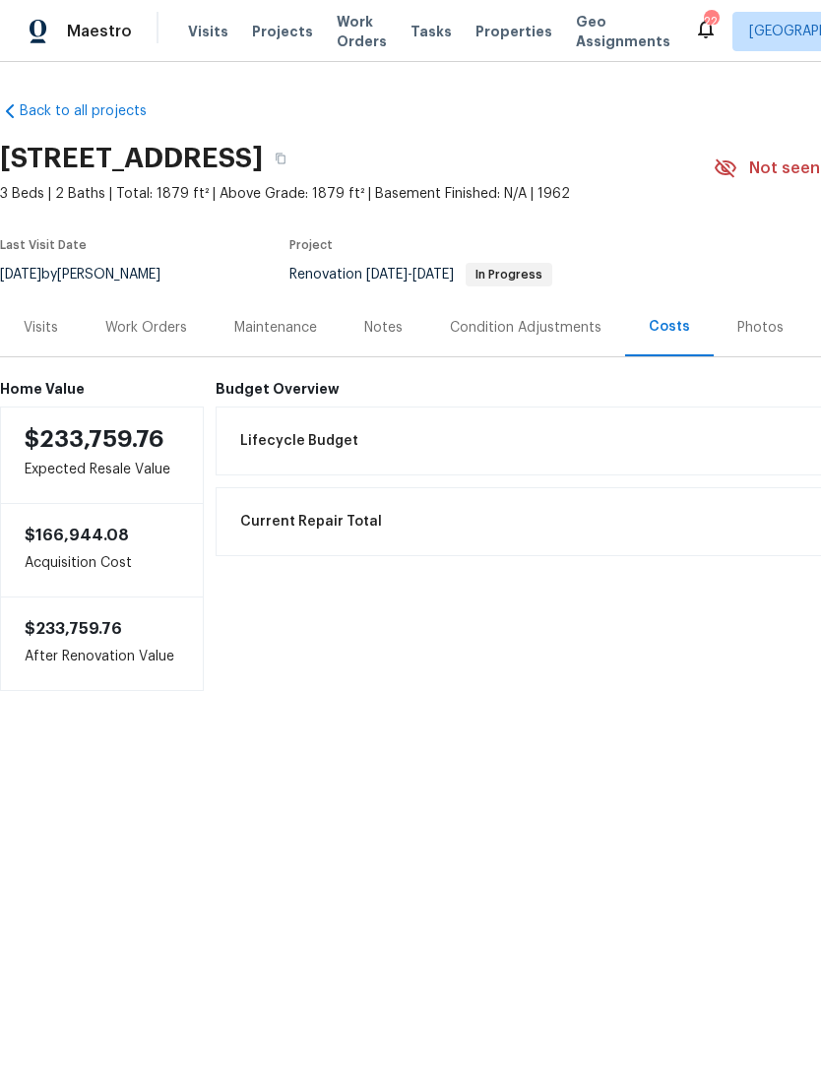
click at [167, 336] on div "Work Orders" at bounding box center [146, 328] width 82 height 20
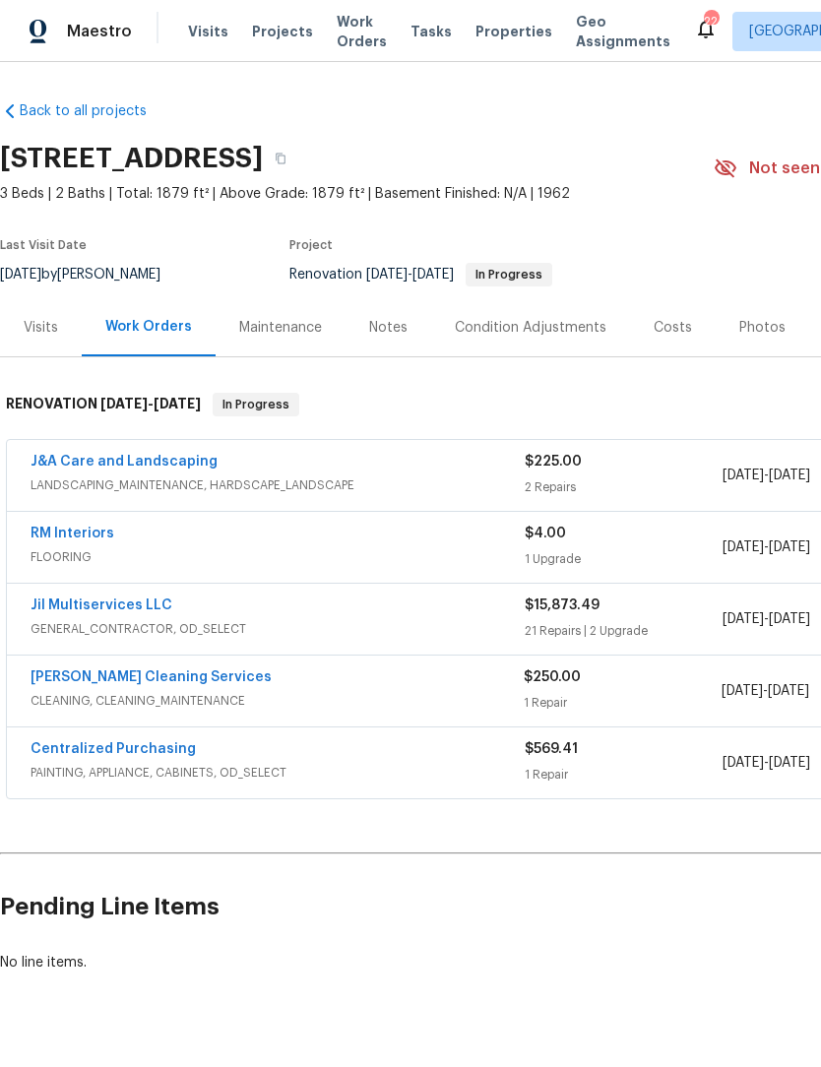
click at [42, 609] on link "Jil Multiservices LLC" at bounding box center [102, 606] width 142 height 14
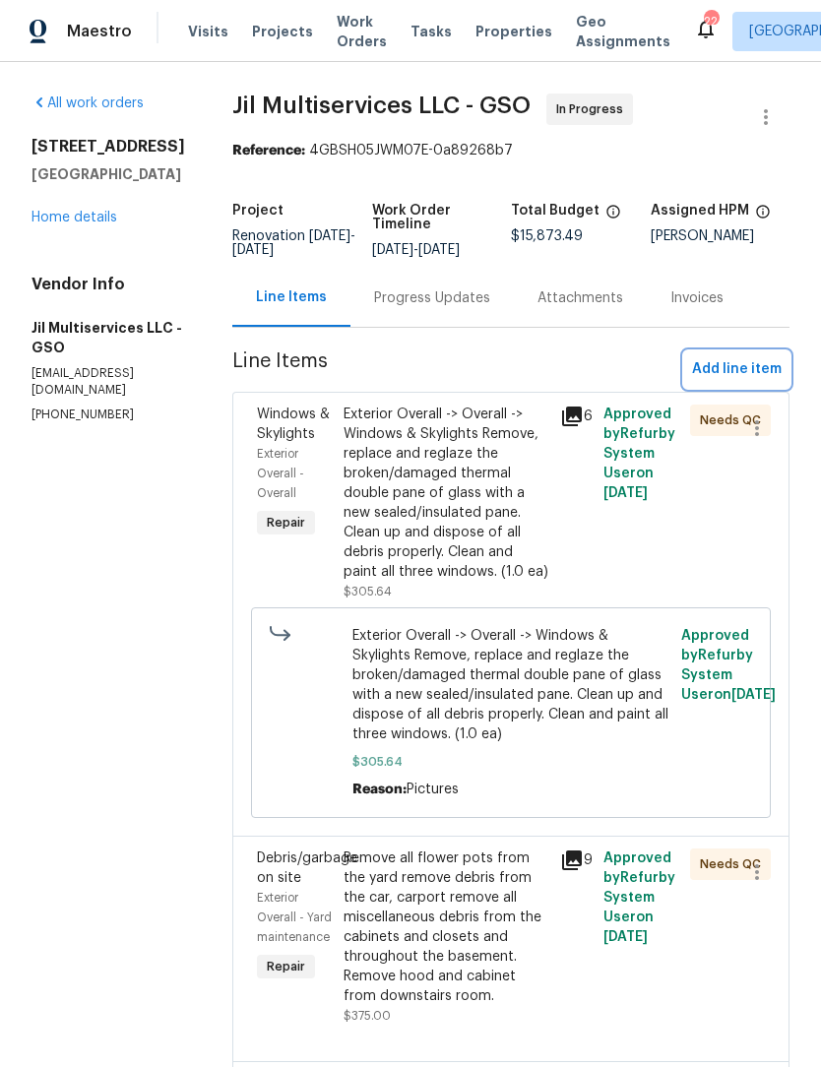
click at [744, 388] on button "Add line item" at bounding box center [736, 369] width 105 height 36
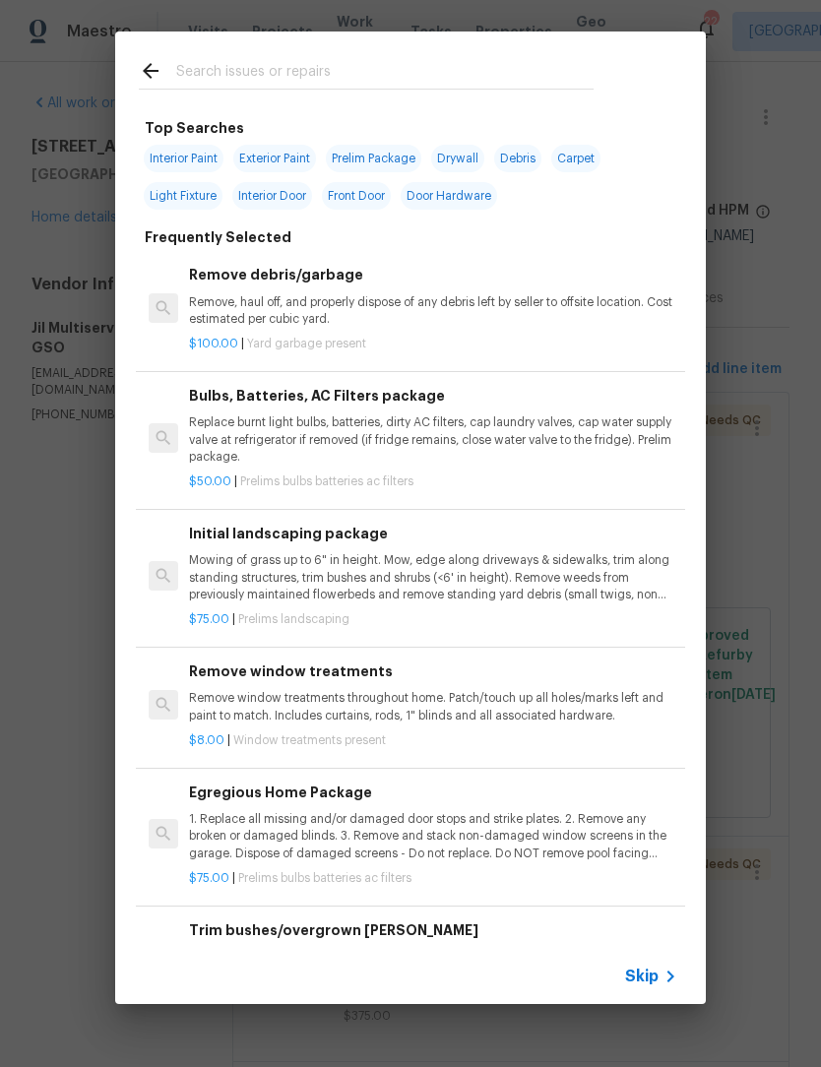
click at [205, 72] on input "text" at bounding box center [384, 74] width 417 height 30
type input "Kitch"
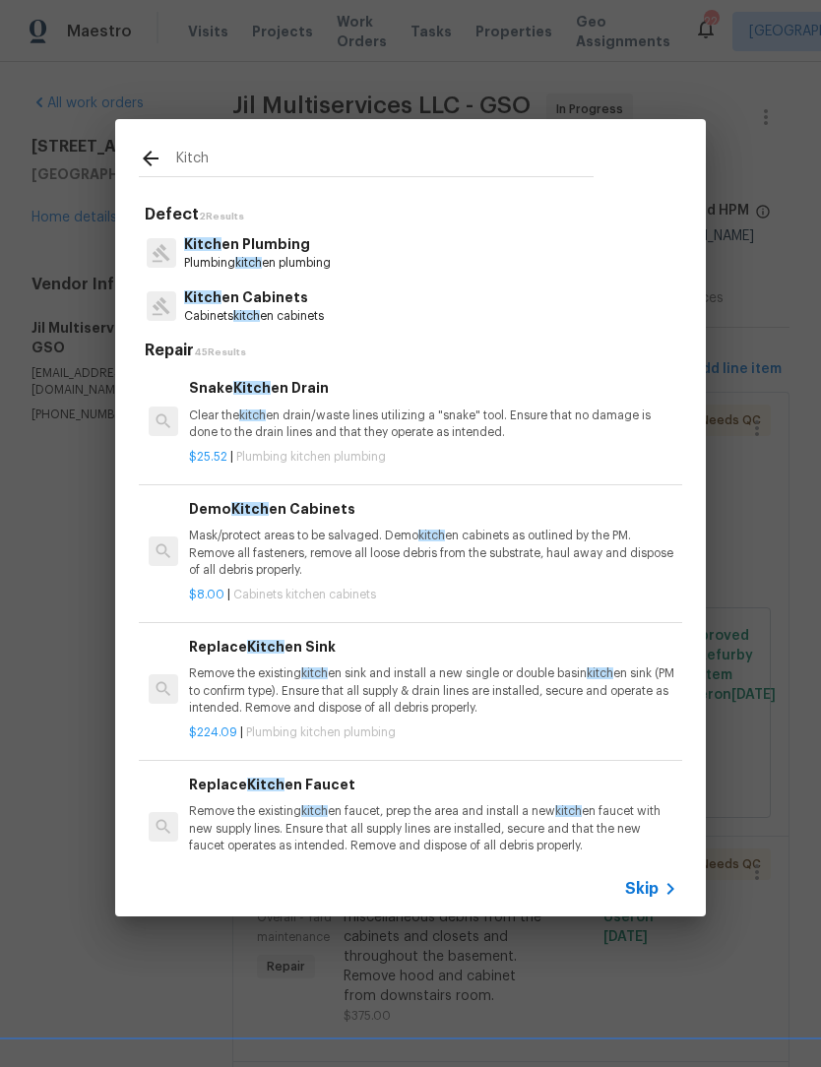
click at [257, 304] on p "Kitch en Cabinets" at bounding box center [254, 297] width 140 height 21
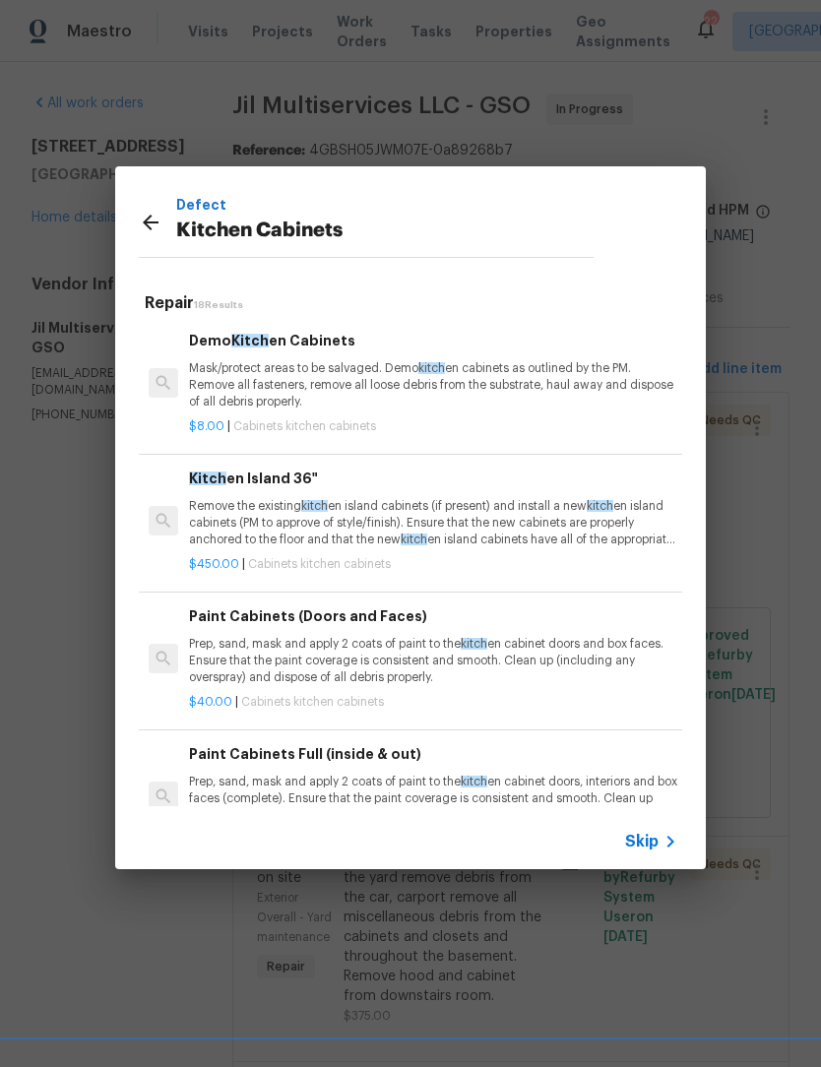
click at [209, 774] on p "Prep, sand, mask and apply 2 coats of paint to the kitch en cabinet doors, inte…" at bounding box center [433, 799] width 488 height 50
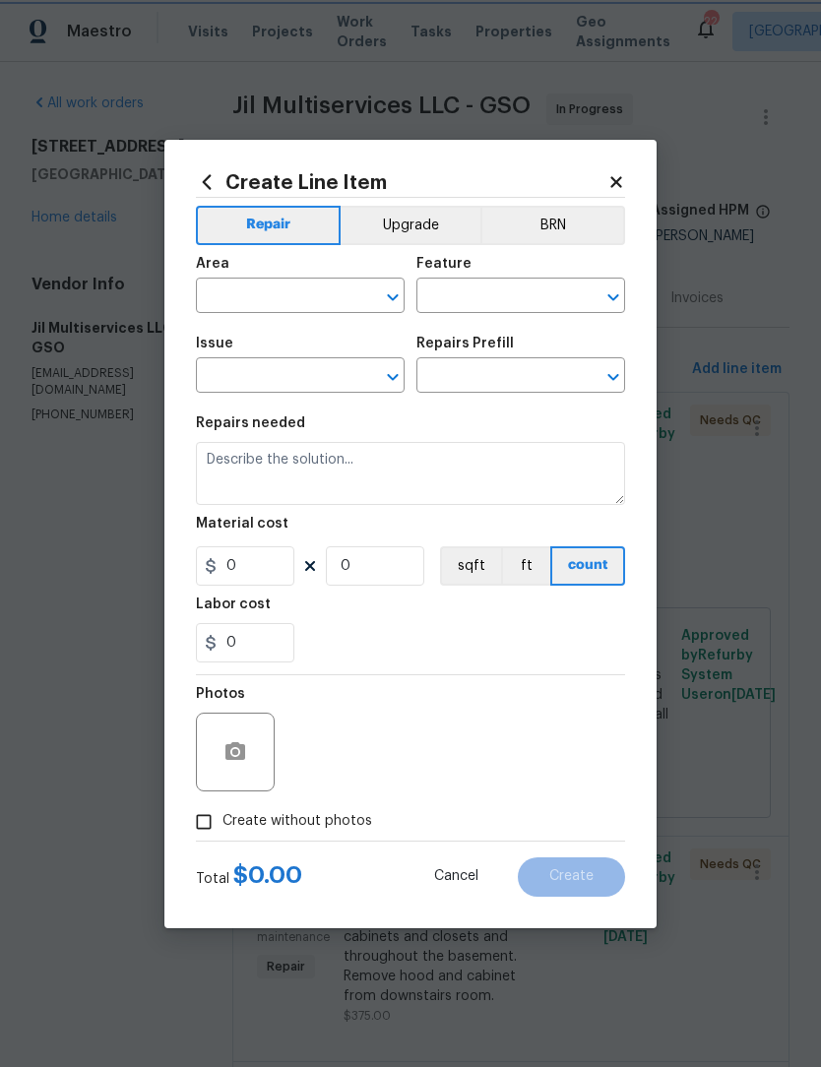
type input "Cabinets"
type input "Kitchen Cabinets"
type input "Paint Cabinets Full (inside & out) $40.00"
type textarea "Prep, sand, mask and apply 2 coats of paint to the kitchen cabinet doors, inter…"
type input "40"
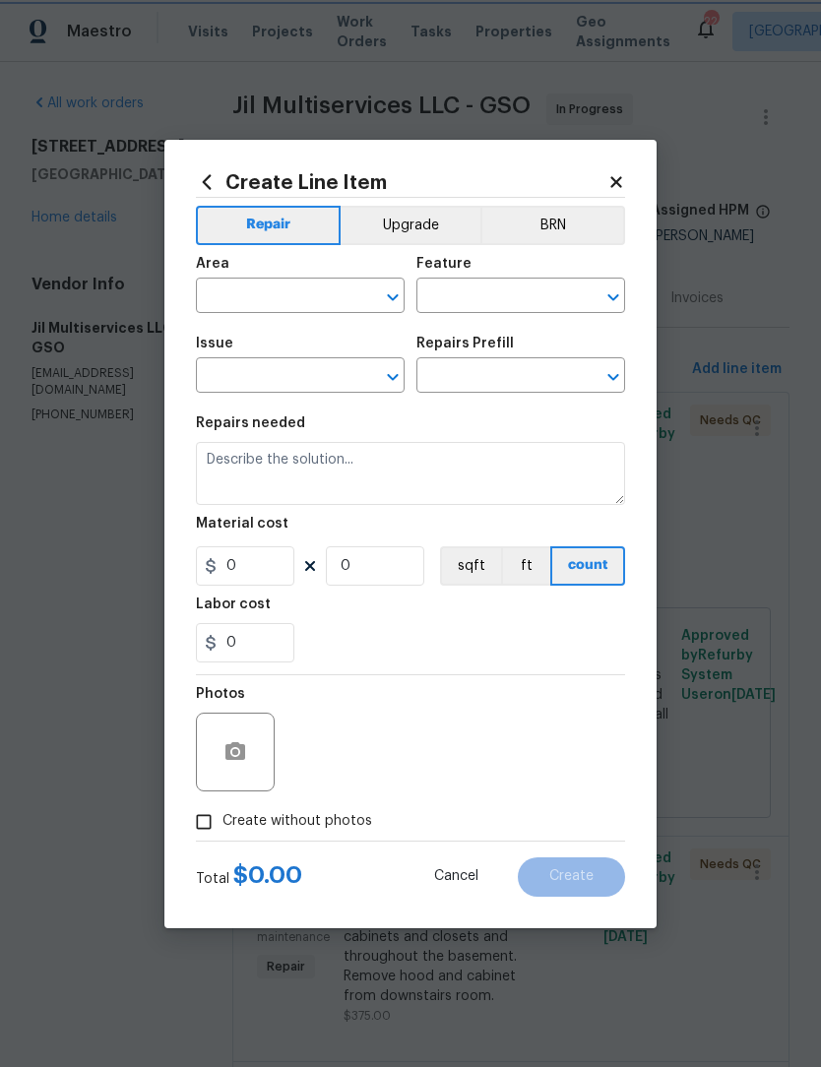
type input "1"
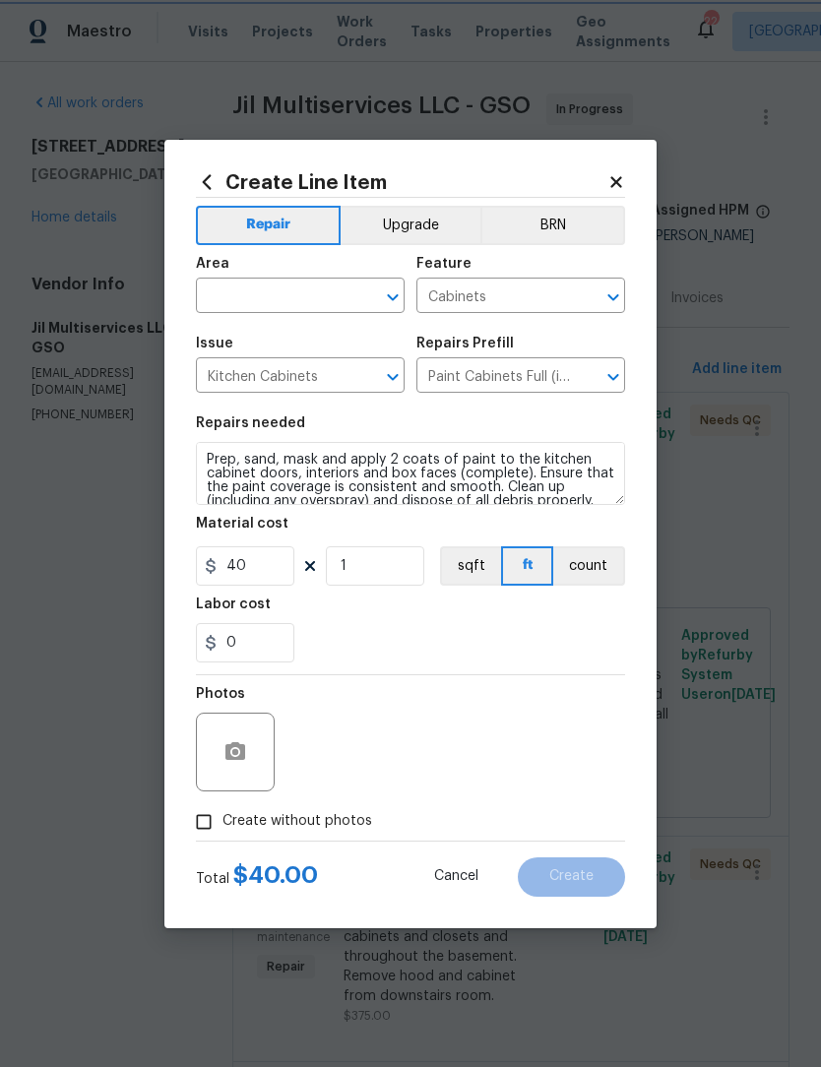
click at [223, 783] on div at bounding box center [235, 752] width 79 height 79
click at [276, 571] on input "40" at bounding box center [245, 565] width 98 height 39
type input "1200"
click at [242, 294] on input "text" at bounding box center [273, 298] width 154 height 31
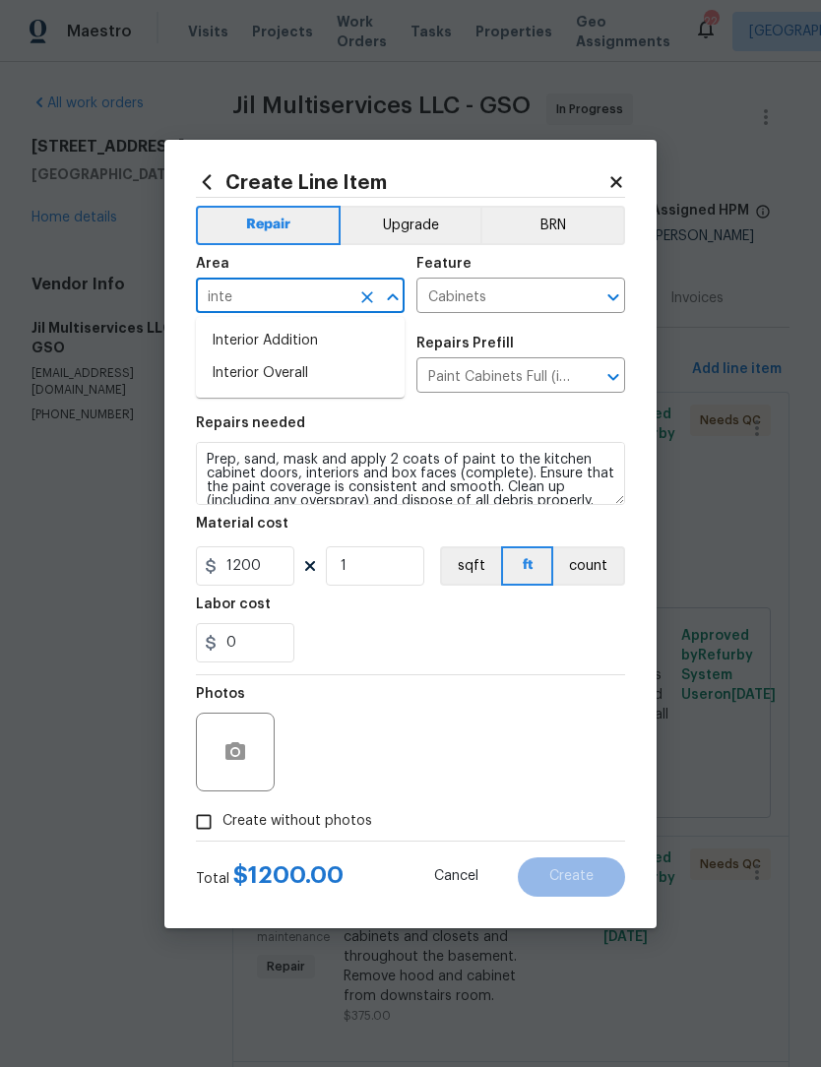
click at [279, 375] on li "Interior Overall" at bounding box center [300, 373] width 209 height 32
type input "Interior Overall"
click at [214, 827] on input "Create without photos" at bounding box center [203, 821] width 37 height 37
checkbox input "true"
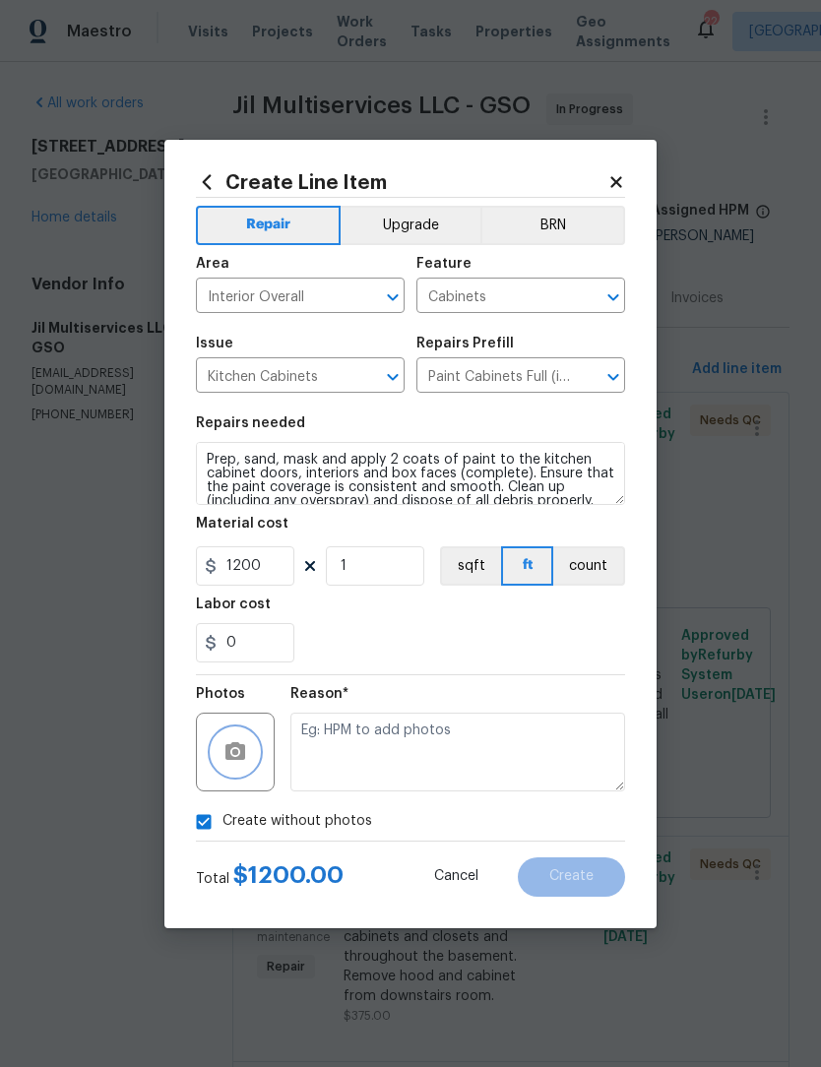
click at [250, 766] on button "button" at bounding box center [235, 751] width 47 height 47
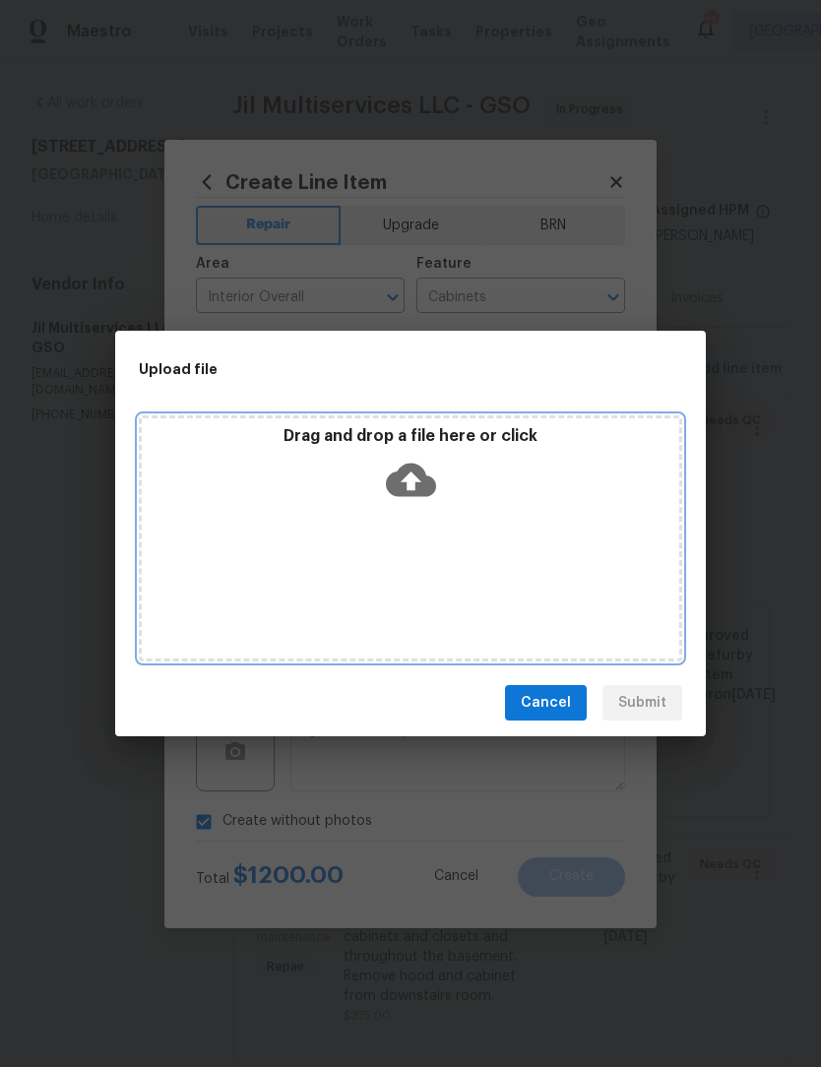
click at [240, 524] on div "Drag and drop a file here or click" at bounding box center [410, 538] width 543 height 246
click at [553, 540] on div "Drag and drop a file here or click" at bounding box center [410, 538] width 543 height 246
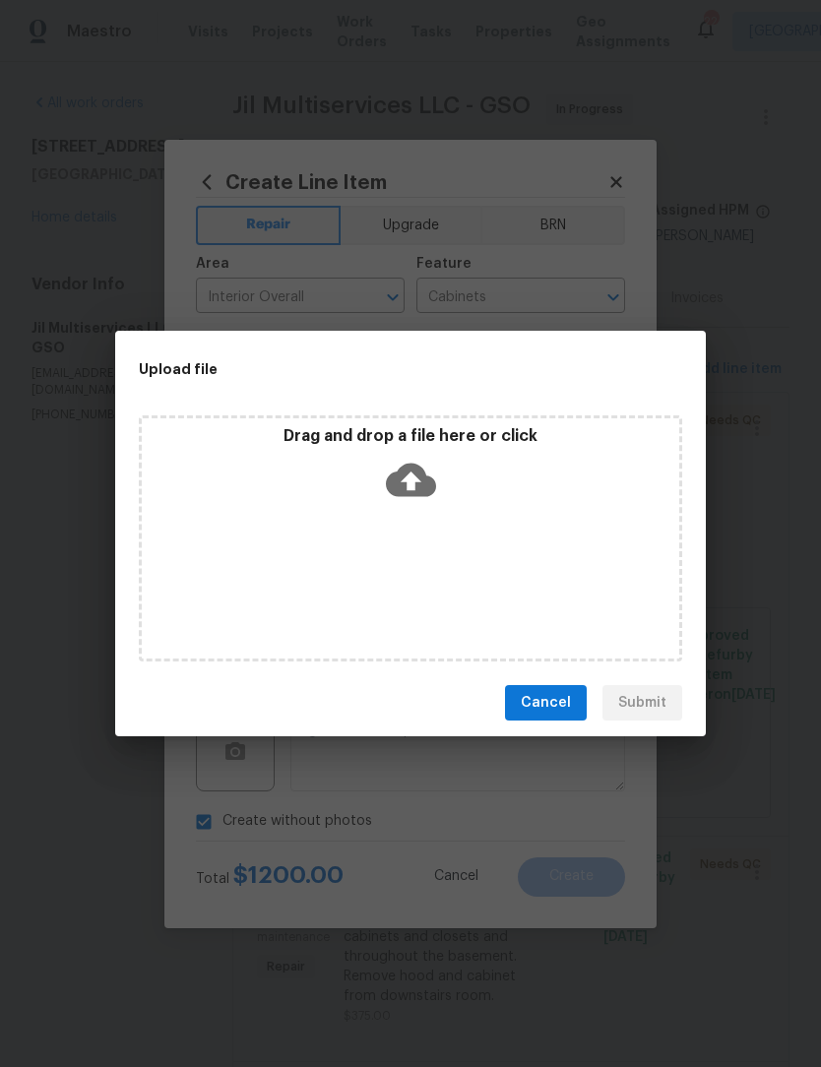
click at [550, 691] on span "Cancel" at bounding box center [546, 703] width 50 height 25
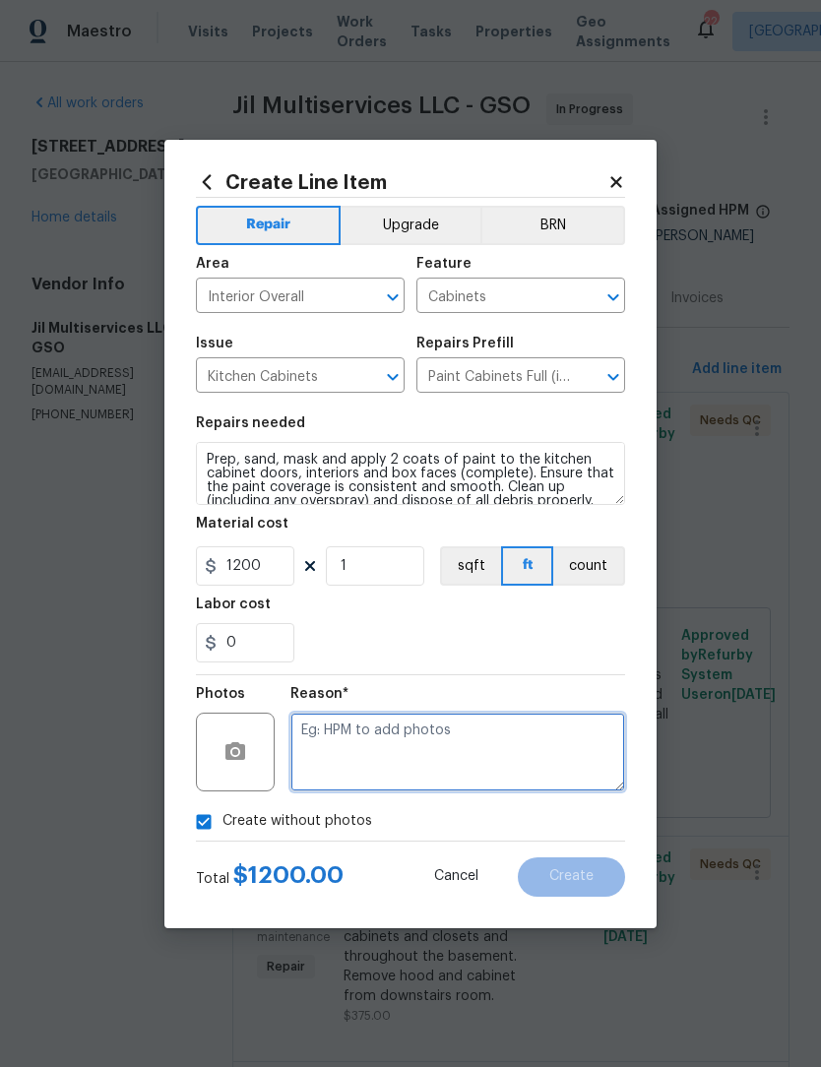
click at [371, 746] on textarea at bounding box center [457, 752] width 335 height 79
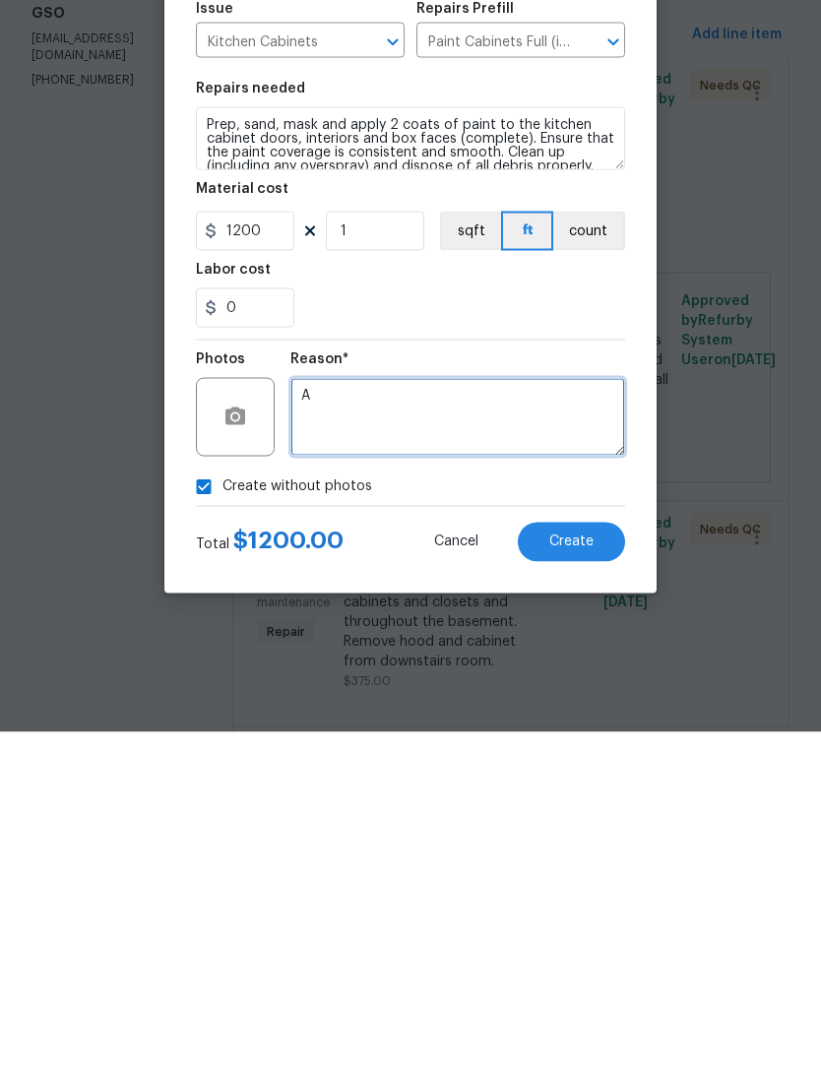
type textarea "A"
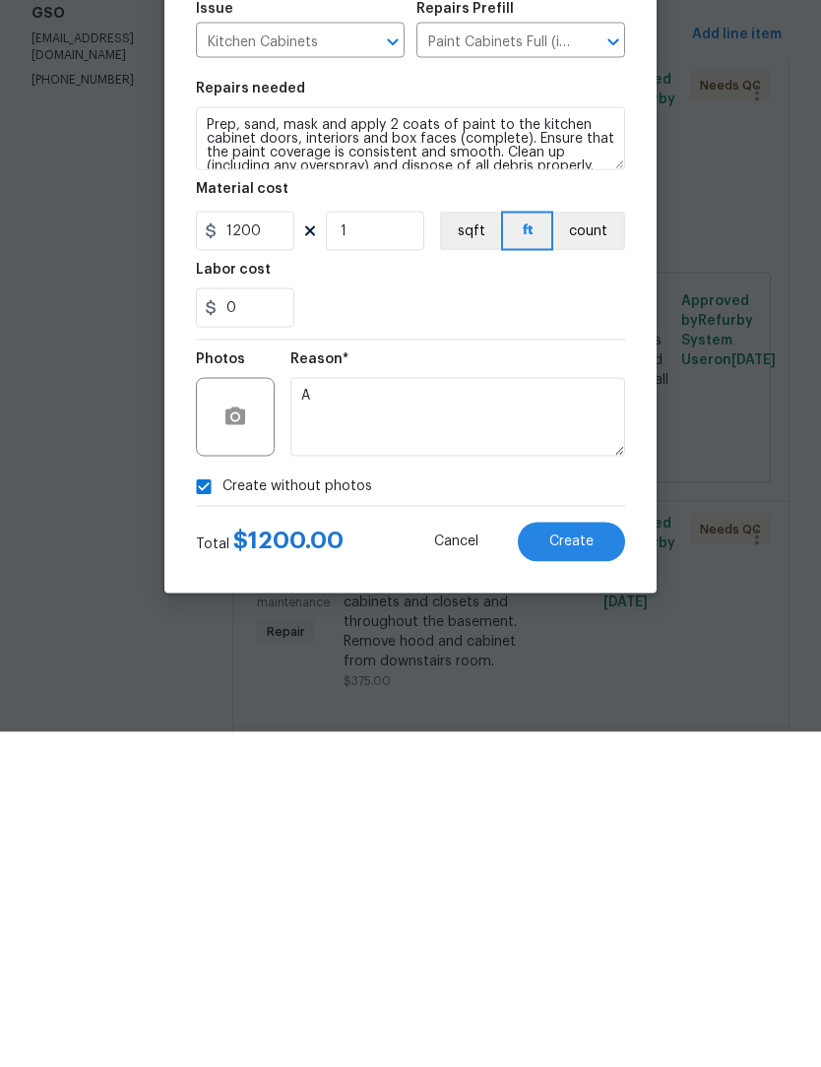
click at [585, 869] on span "Create" at bounding box center [571, 876] width 44 height 15
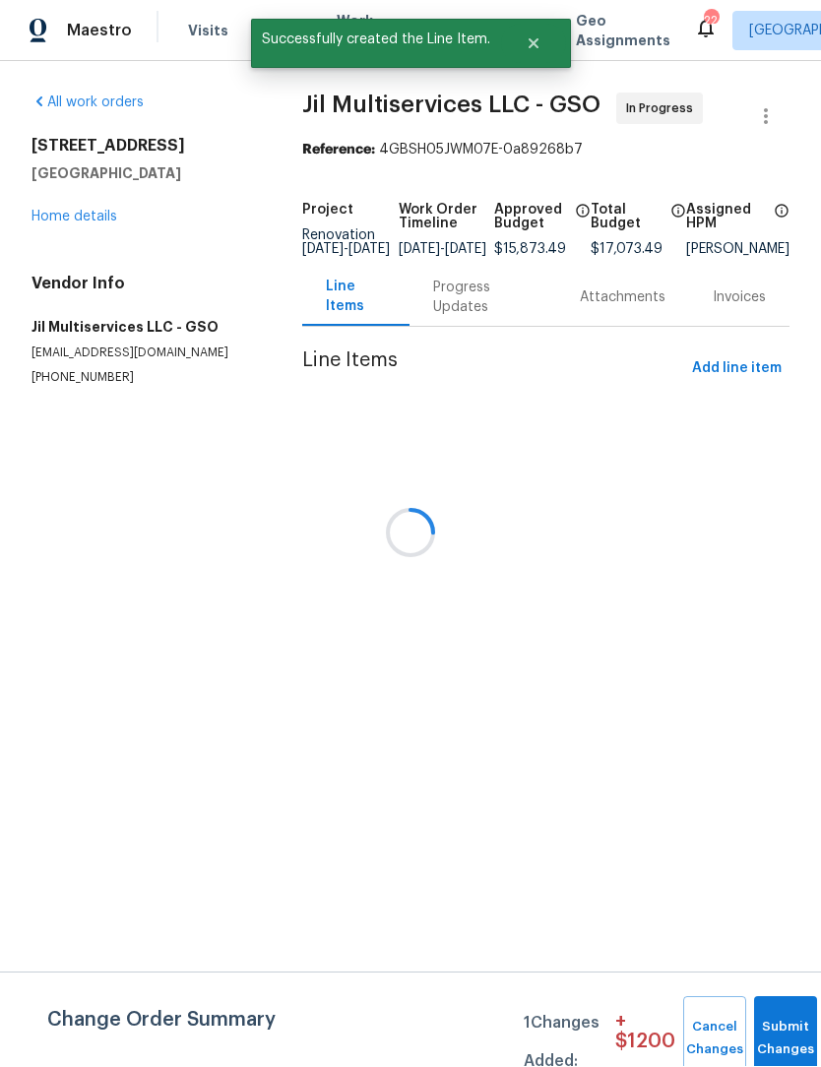
scroll to position [1, 0]
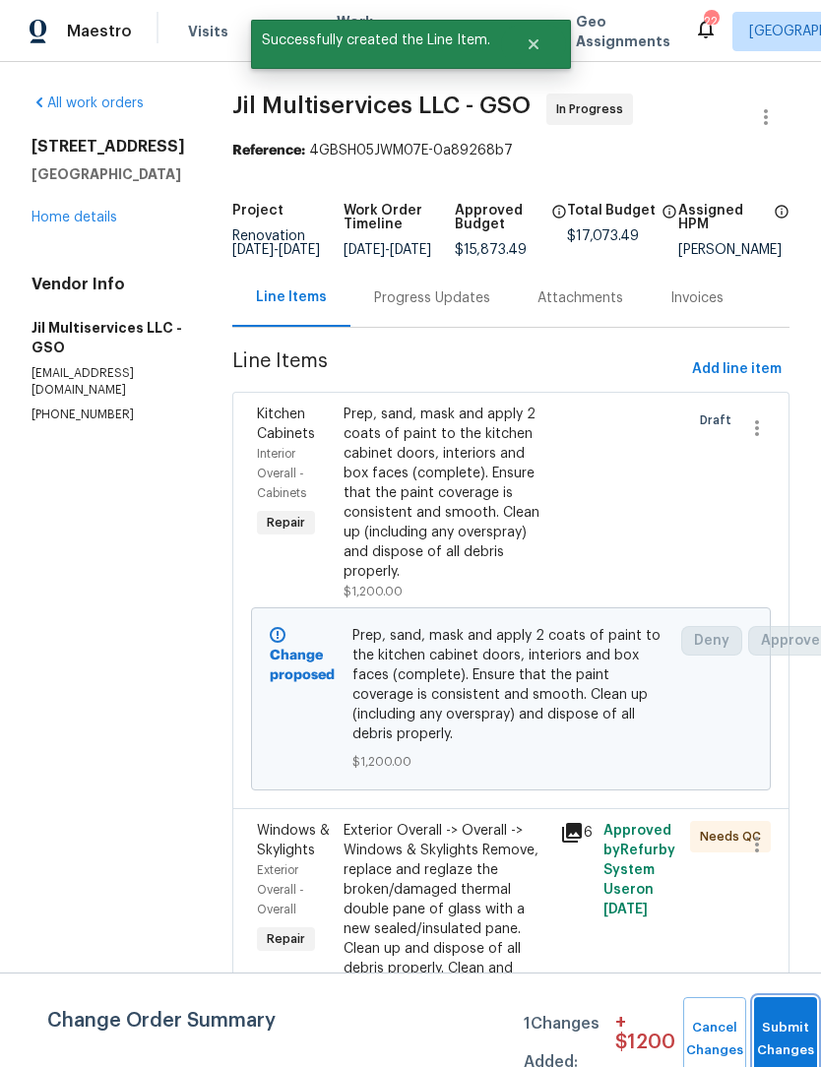
click at [791, 1031] on button "Submit Changes" at bounding box center [785, 1039] width 63 height 85
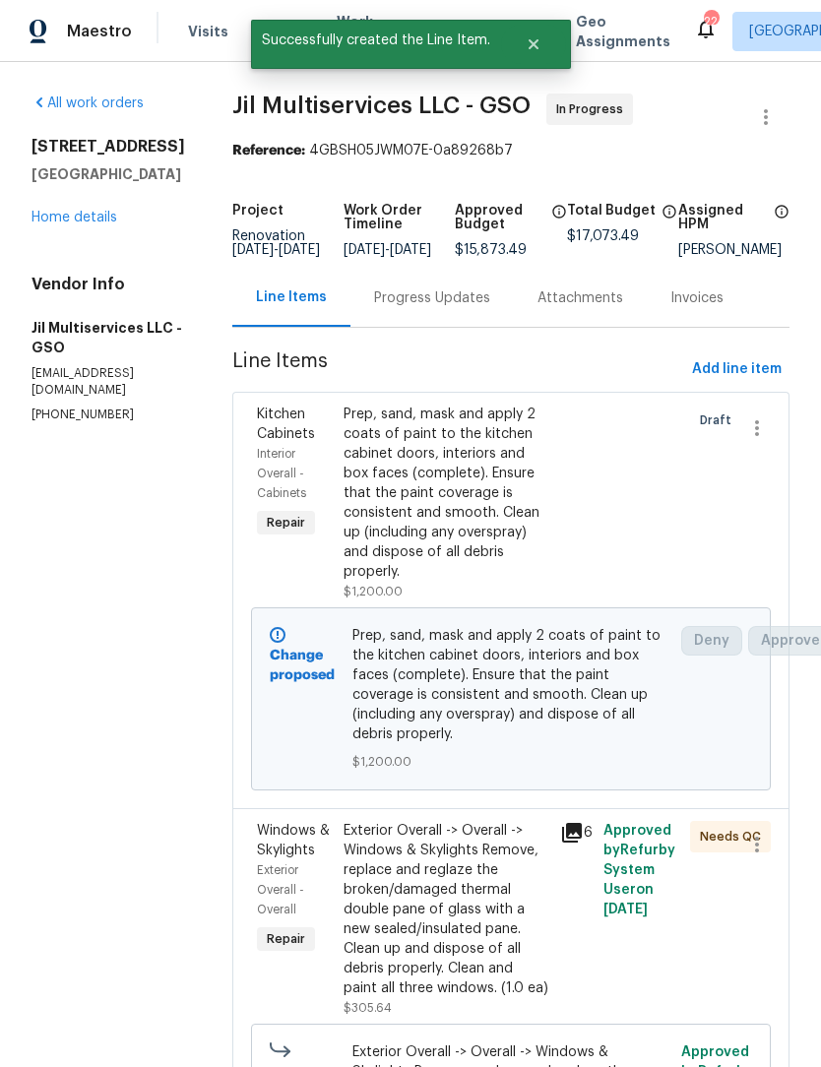
scroll to position [0, 0]
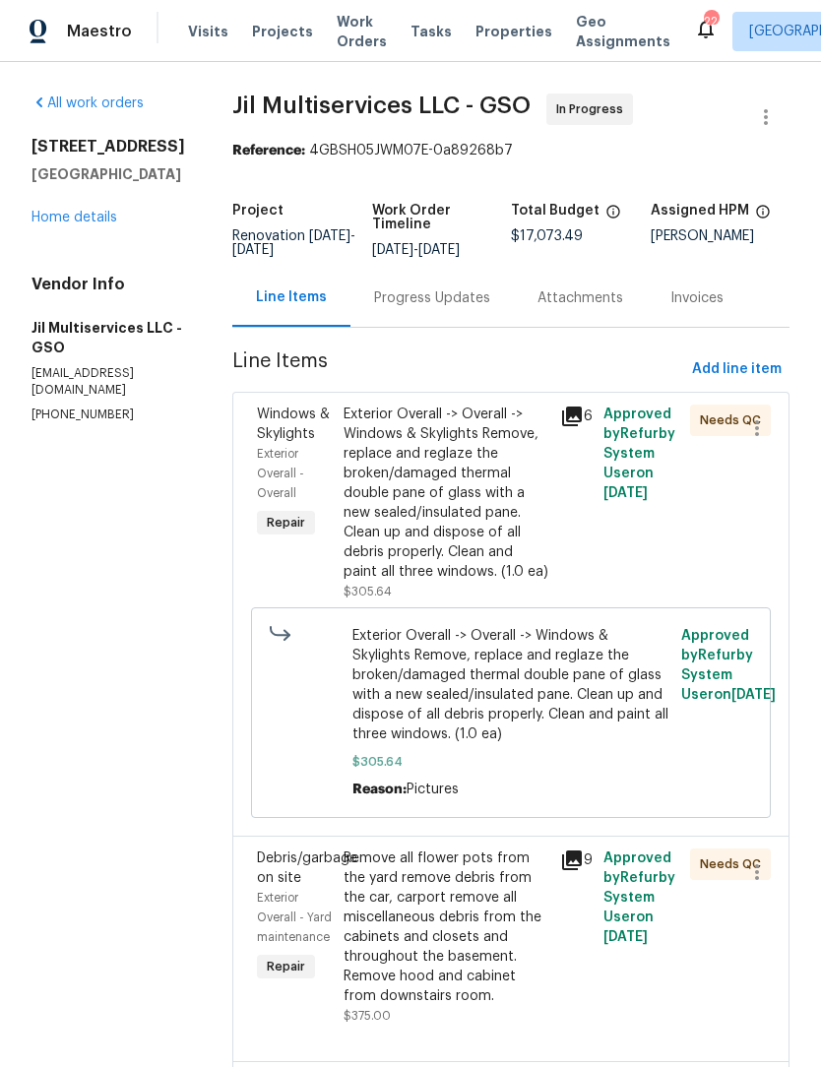
click at [82, 224] on link "Home details" at bounding box center [75, 218] width 86 height 14
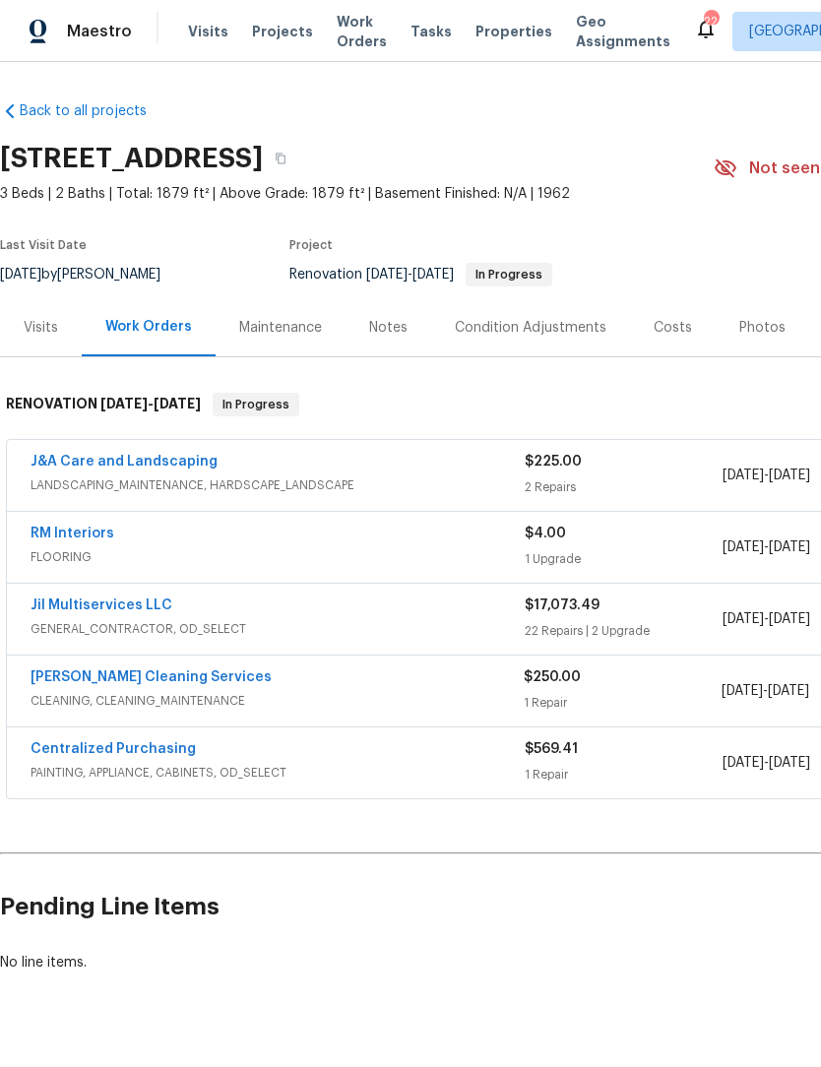
click at [663, 333] on div "Costs" at bounding box center [673, 328] width 38 height 20
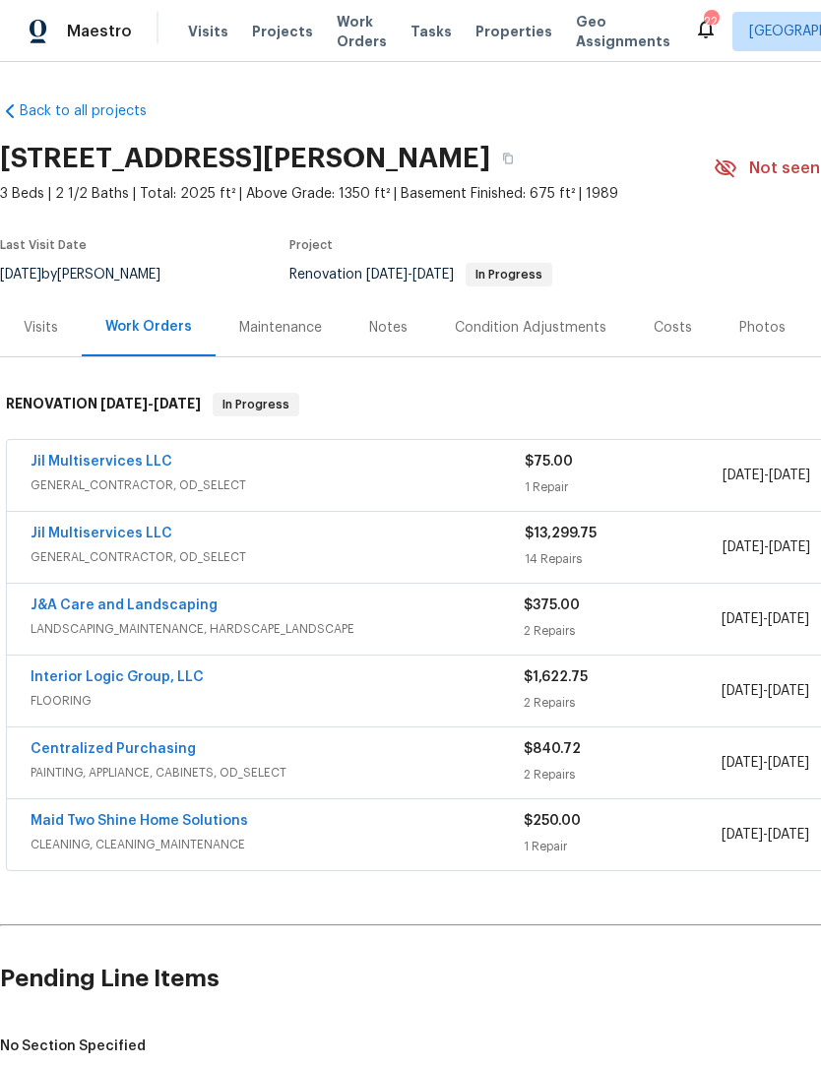
click at [141, 551] on span "GENERAL_CONTRACTOR, OD_SELECT" at bounding box center [278, 557] width 494 height 20
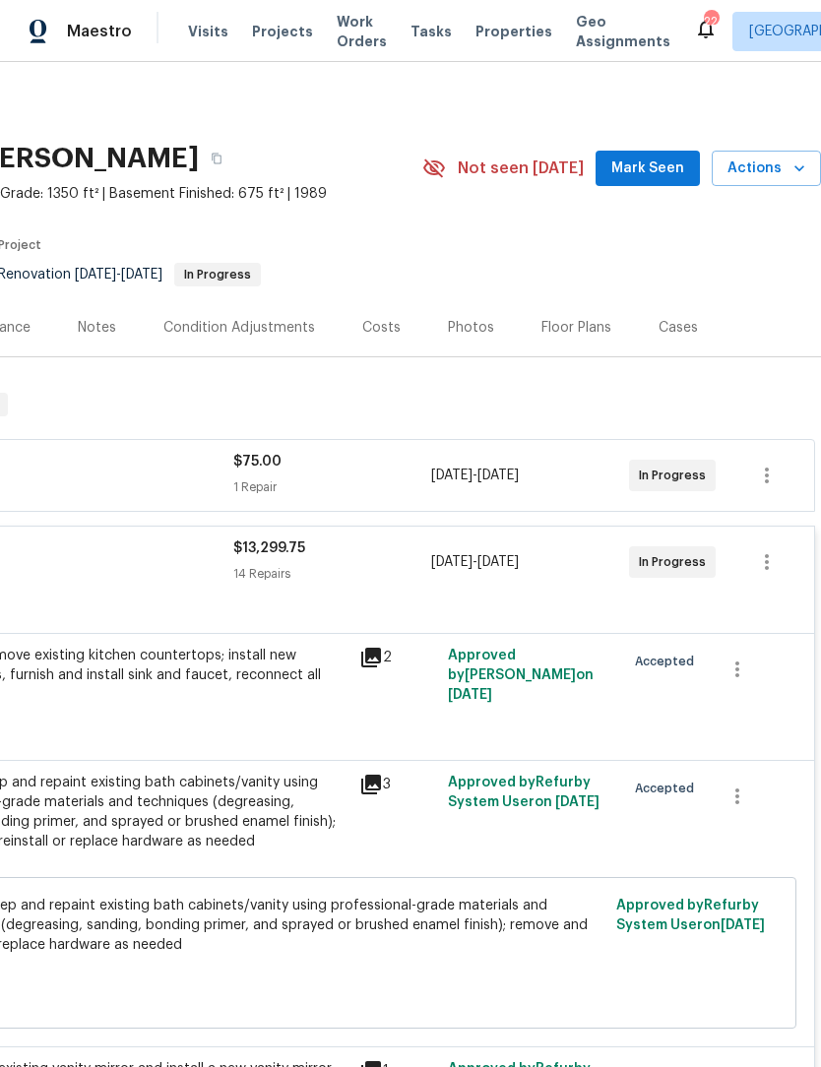
scroll to position [0, 291]
click at [371, 327] on div "Costs" at bounding box center [381, 328] width 38 height 20
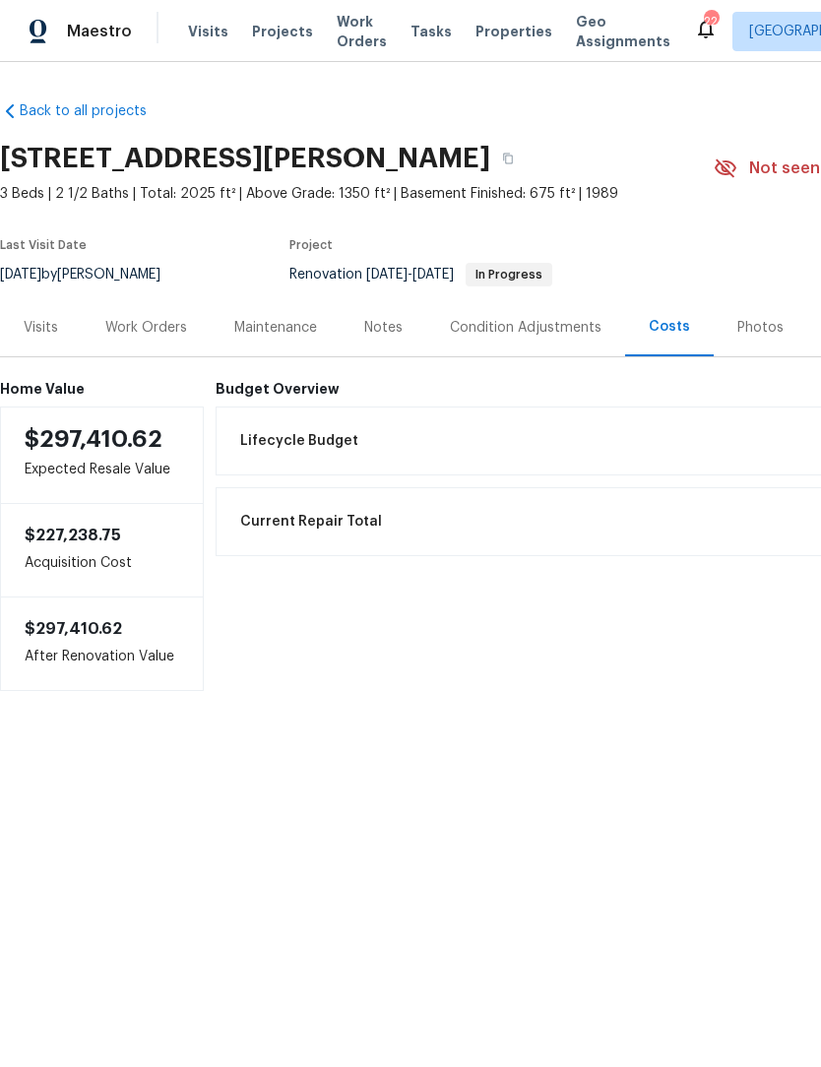
click at [134, 337] on div "Work Orders" at bounding box center [146, 328] width 82 height 20
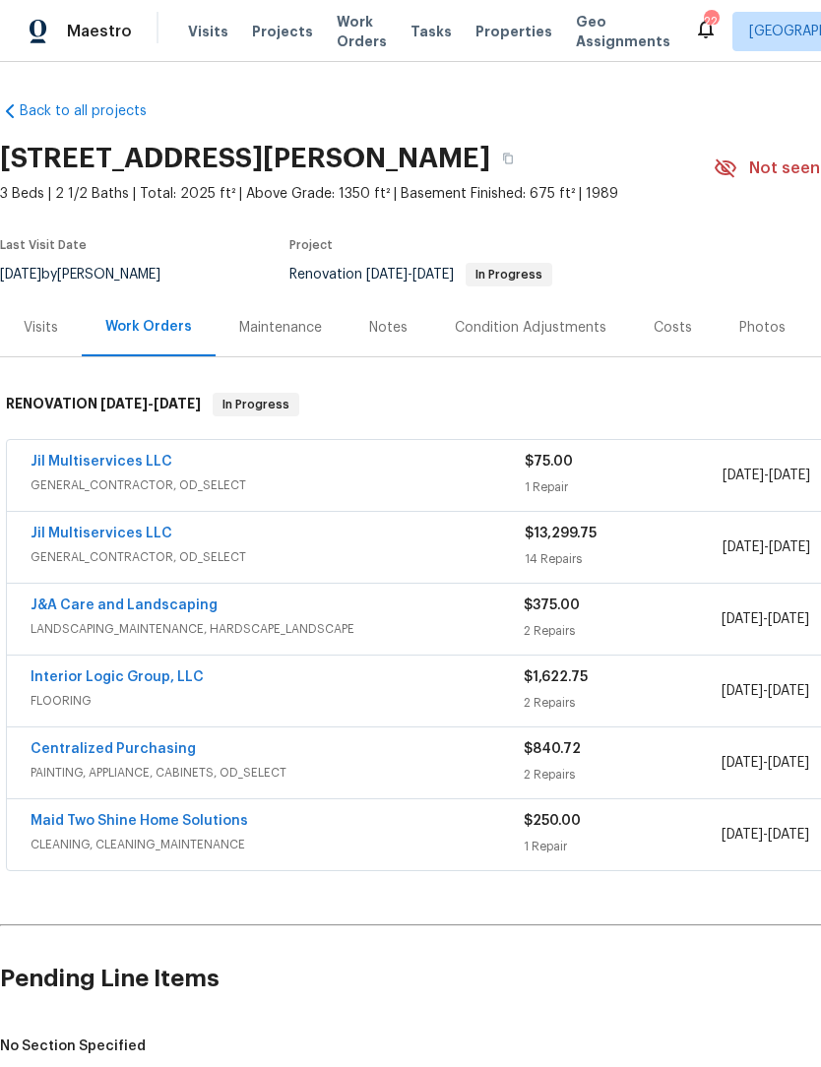
click at [85, 555] on span "GENERAL_CONTRACTOR, OD_SELECT" at bounding box center [278, 557] width 494 height 20
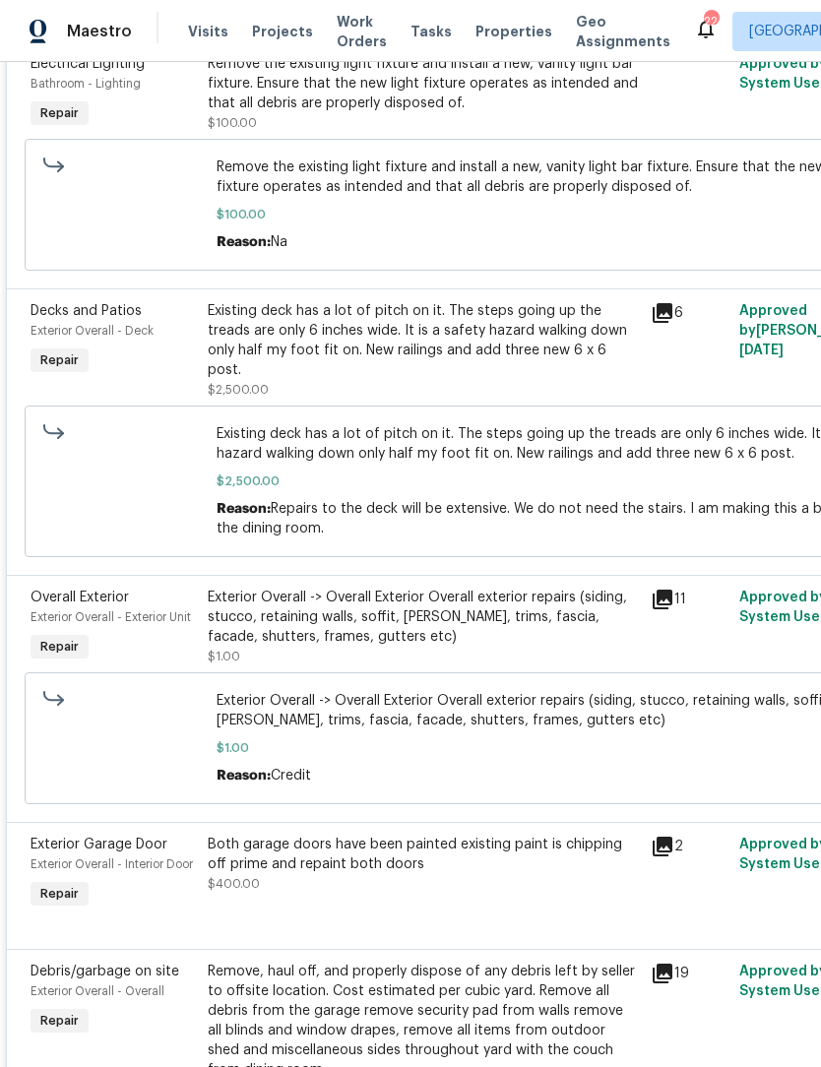
scroll to position [1252, 0]
click at [414, 835] on div "Both garage doors have been painted existing paint is chipping off prime and re…" at bounding box center [423, 854] width 431 height 39
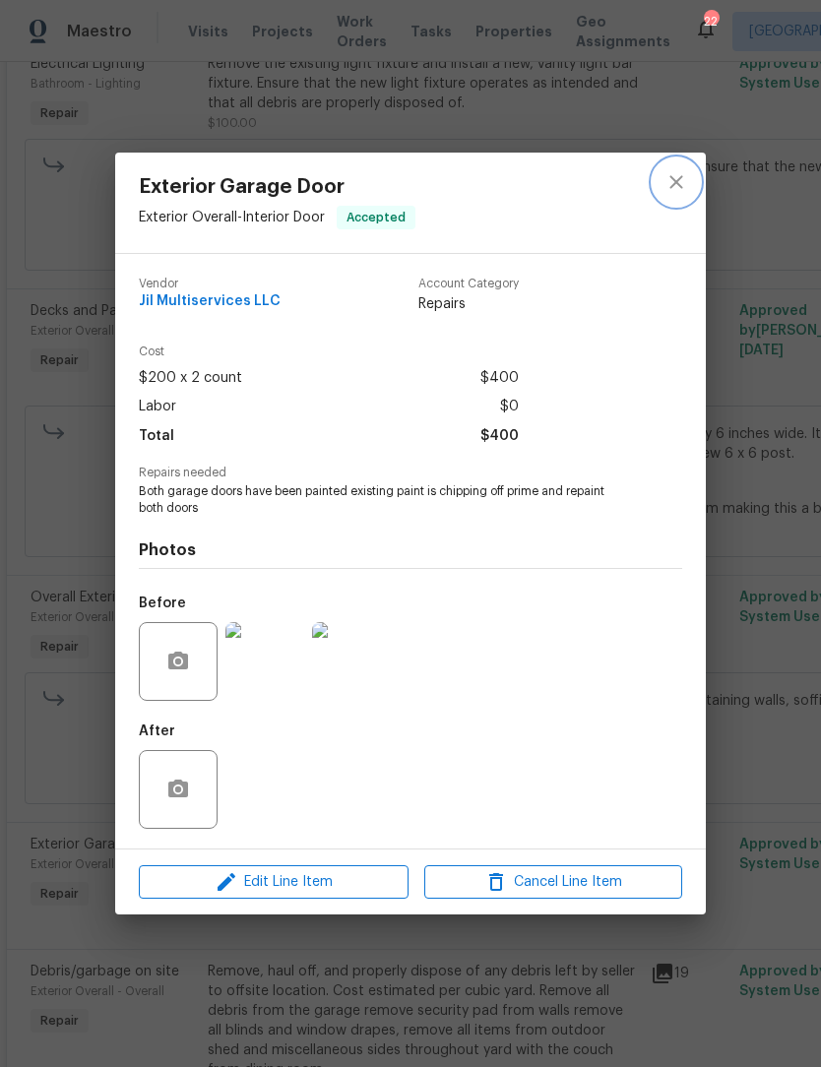
click at [666, 174] on icon "close" at bounding box center [677, 182] width 24 height 24
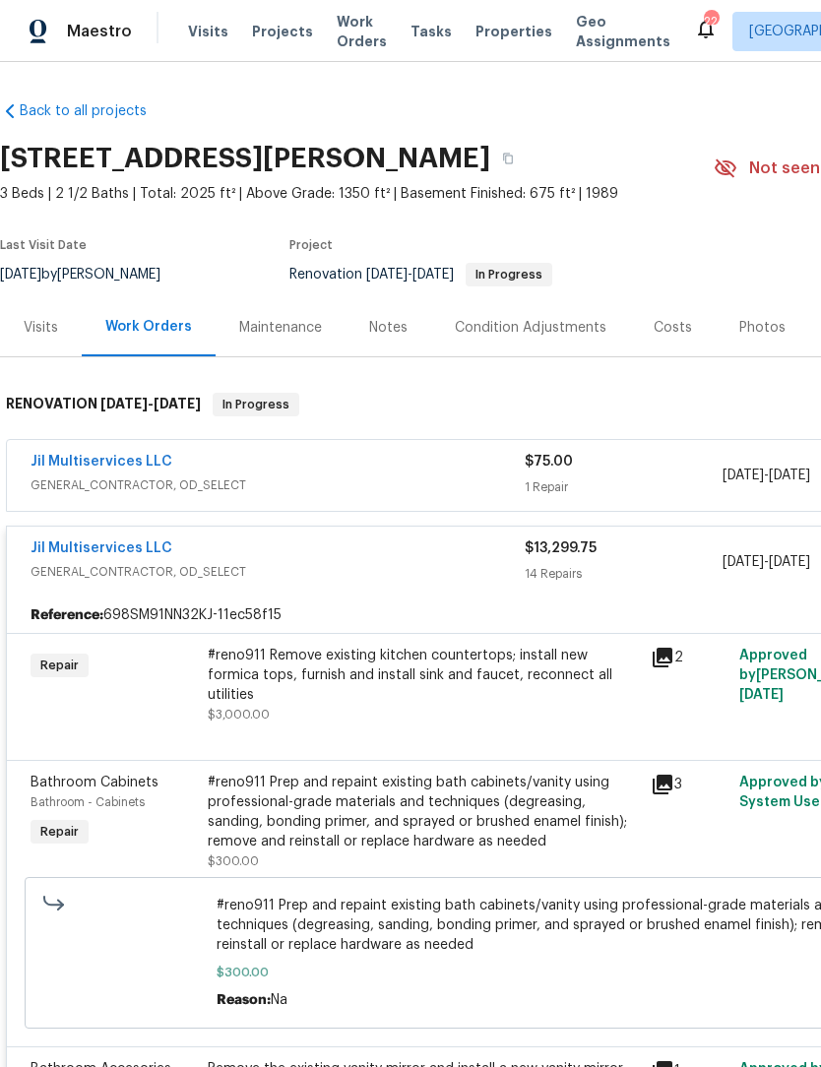
scroll to position [0, 0]
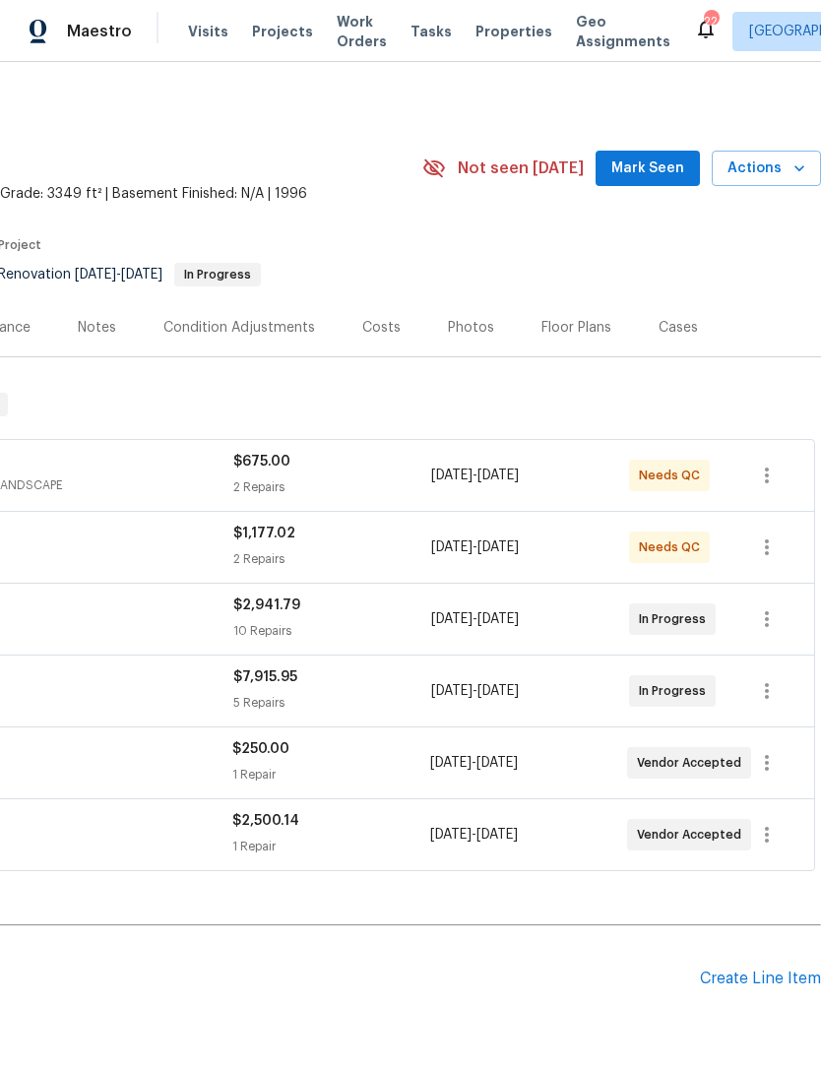
scroll to position [0, 291]
click at [380, 329] on div "Costs" at bounding box center [381, 328] width 38 height 20
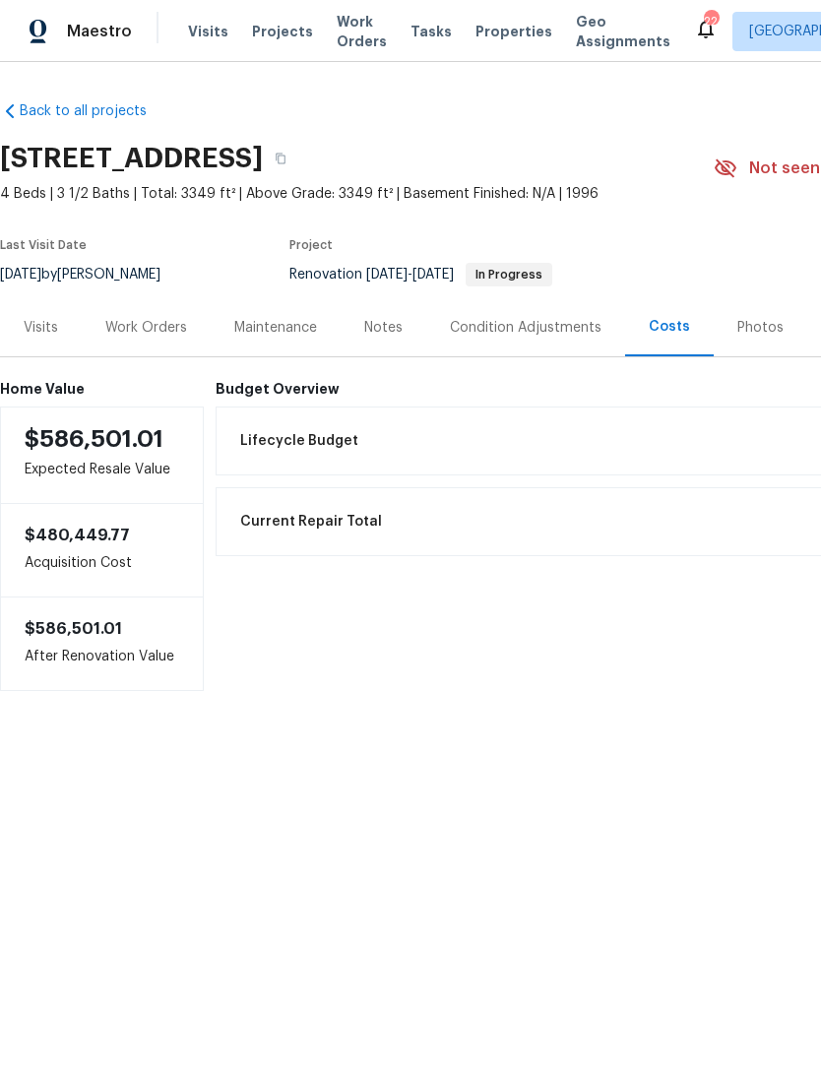
click at [143, 327] on div "Work Orders" at bounding box center [146, 328] width 82 height 20
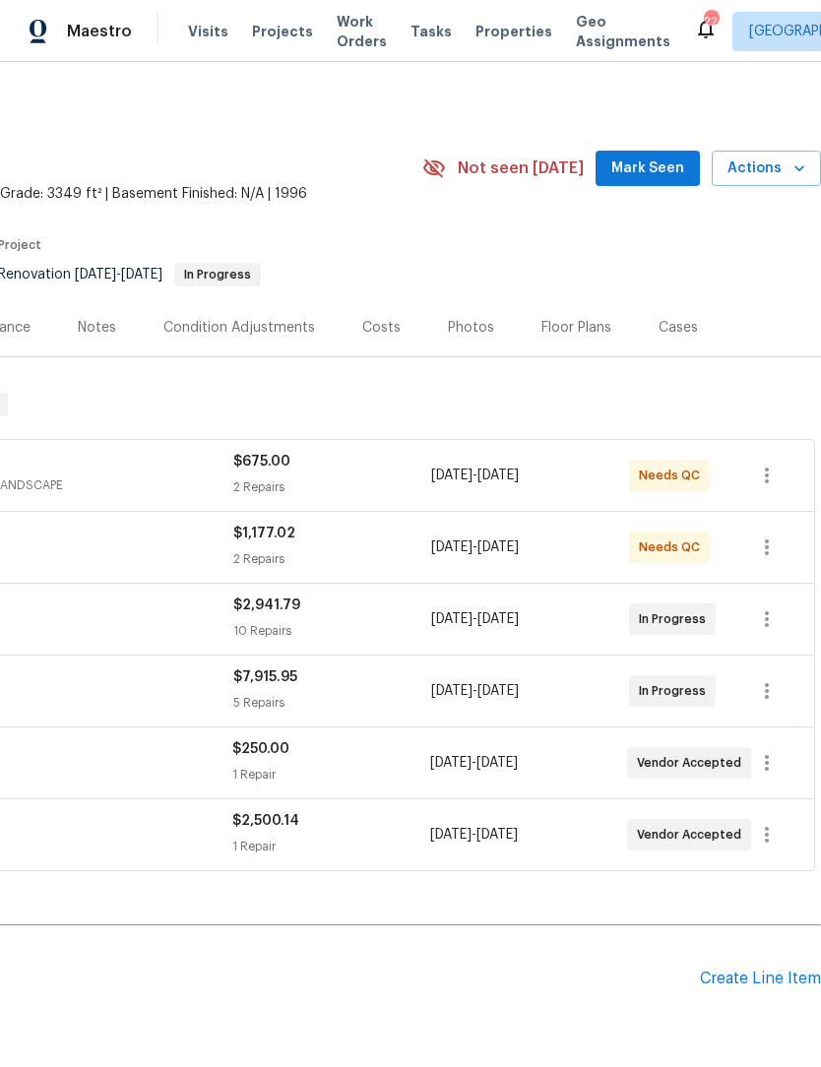
scroll to position [0, 291]
click at [370, 341] on div "Costs" at bounding box center [382, 327] width 86 height 58
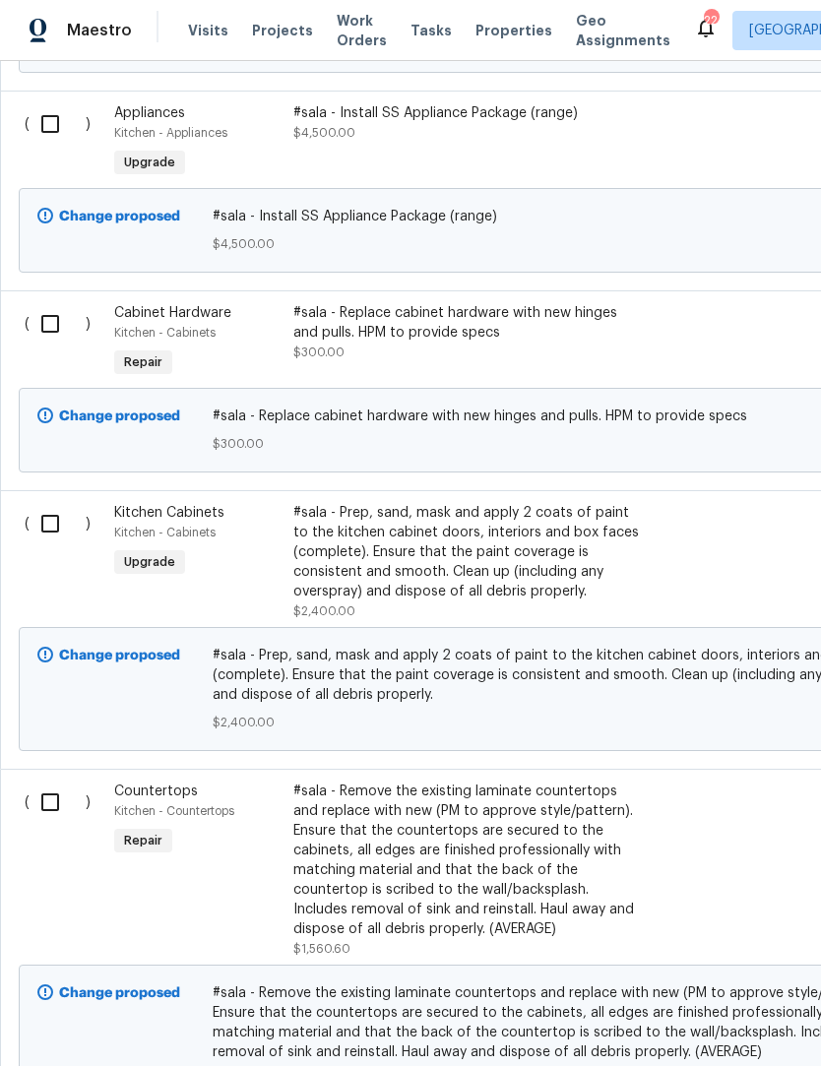
scroll to position [1832, 0]
